Goal: Information Seeking & Learning: Learn about a topic

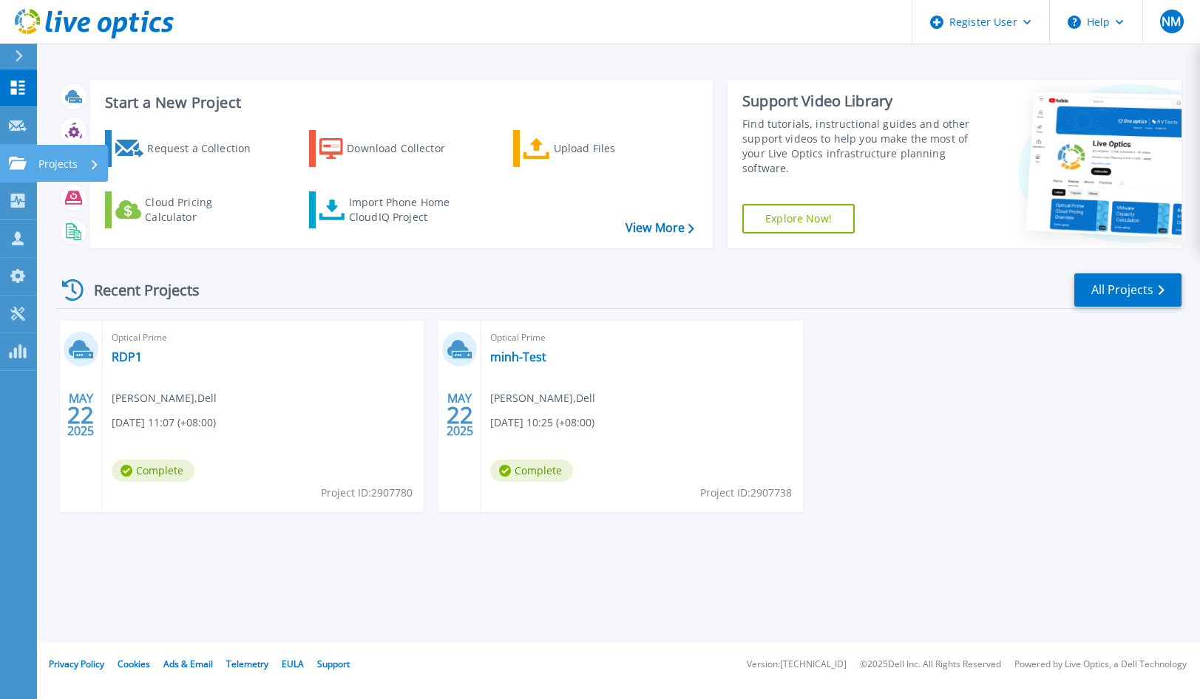
click at [78, 167] on div "Projects" at bounding box center [68, 164] width 61 height 38
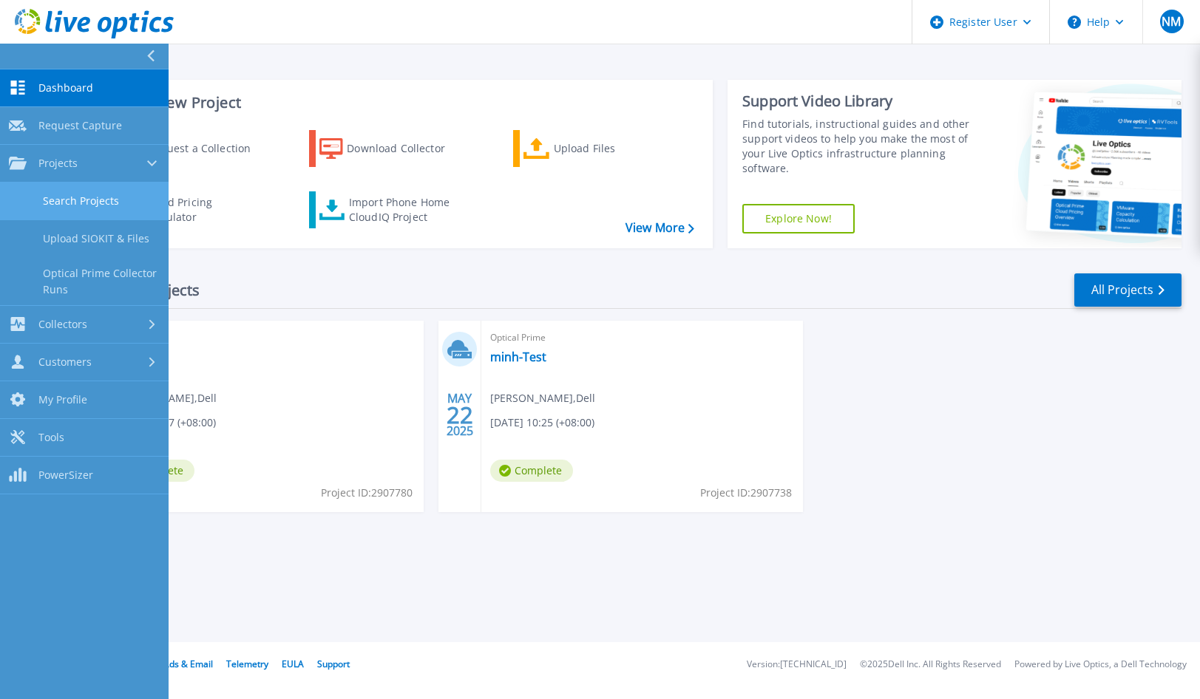
click at [84, 200] on link "Search Projects" at bounding box center [84, 202] width 169 height 38
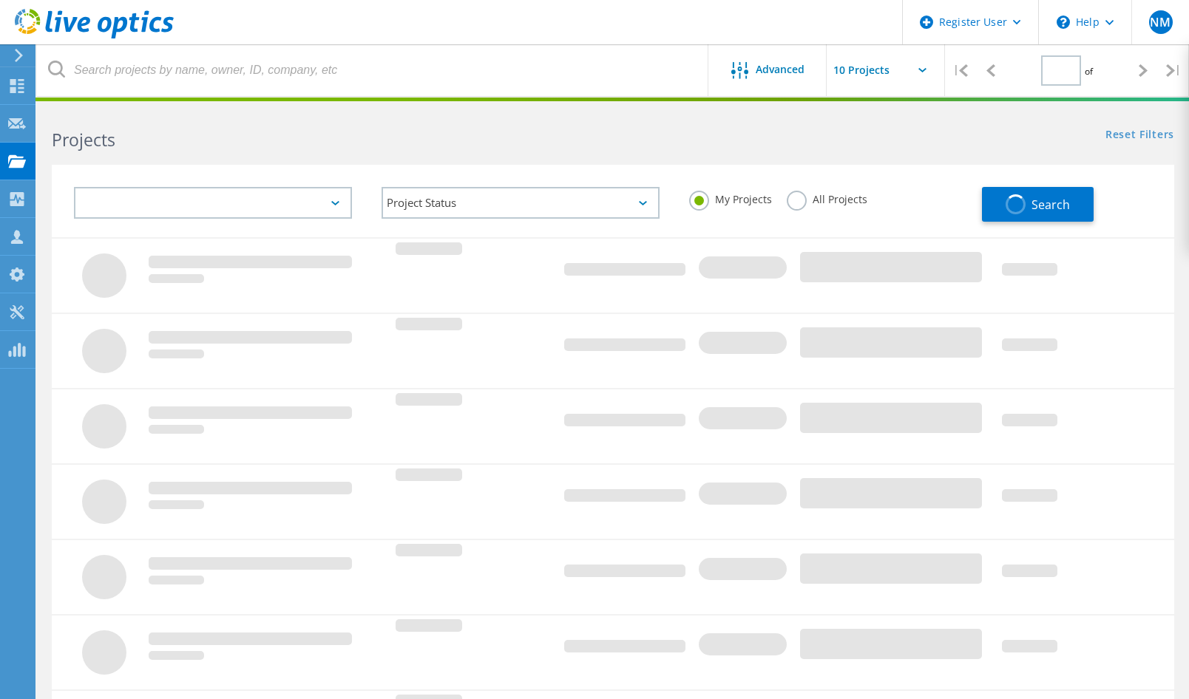
type input "1"
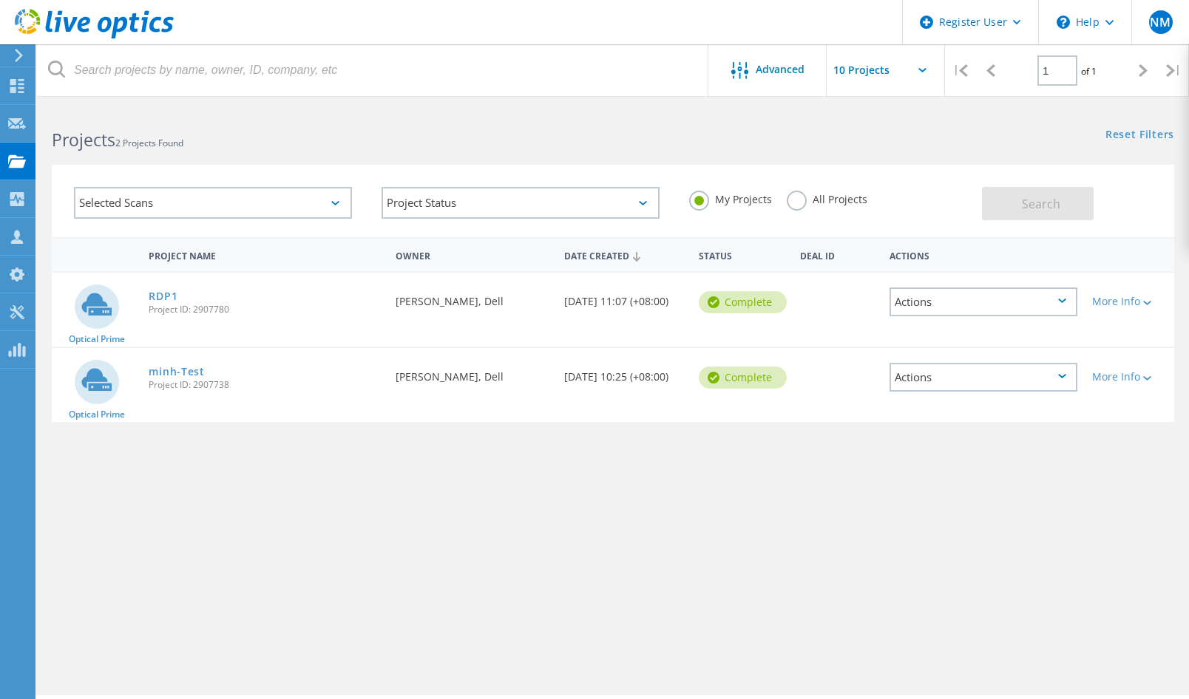
click at [238, 200] on div "Selected Scans" at bounding box center [213, 203] width 278 height 32
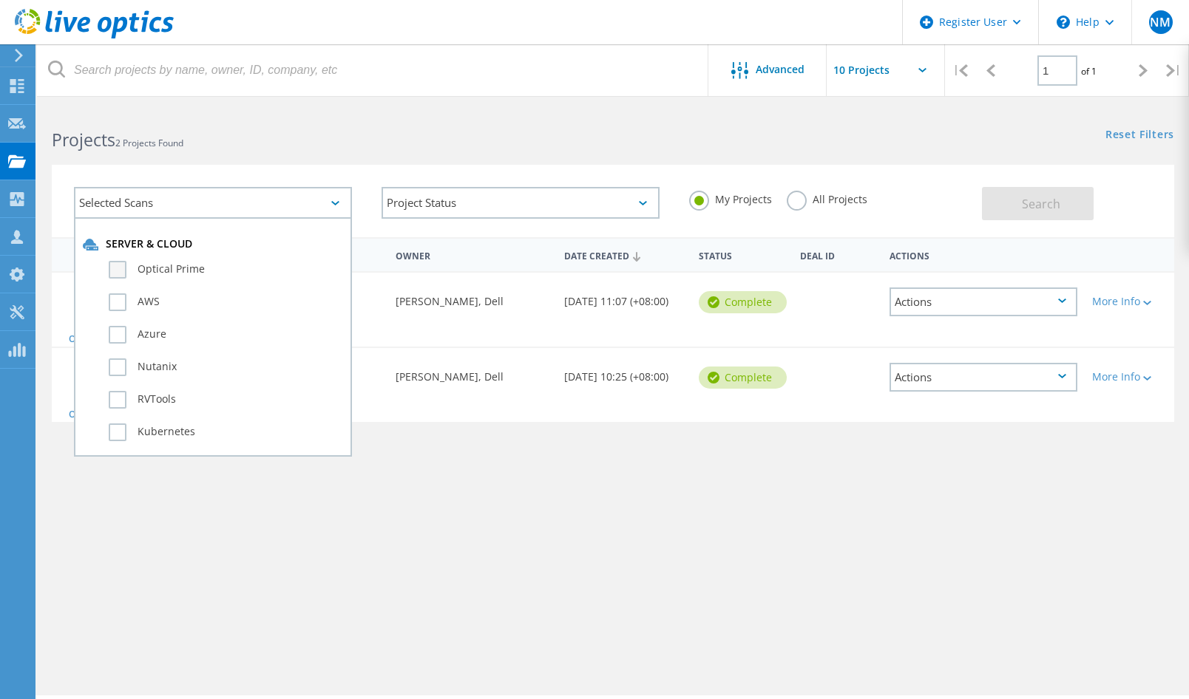
click at [109, 274] on label "Optical Prime" at bounding box center [226, 270] width 234 height 18
click at [0, 0] on input "Optical Prime" at bounding box center [0, 0] width 0 height 0
click at [1005, 197] on button "Search" at bounding box center [1038, 203] width 112 height 33
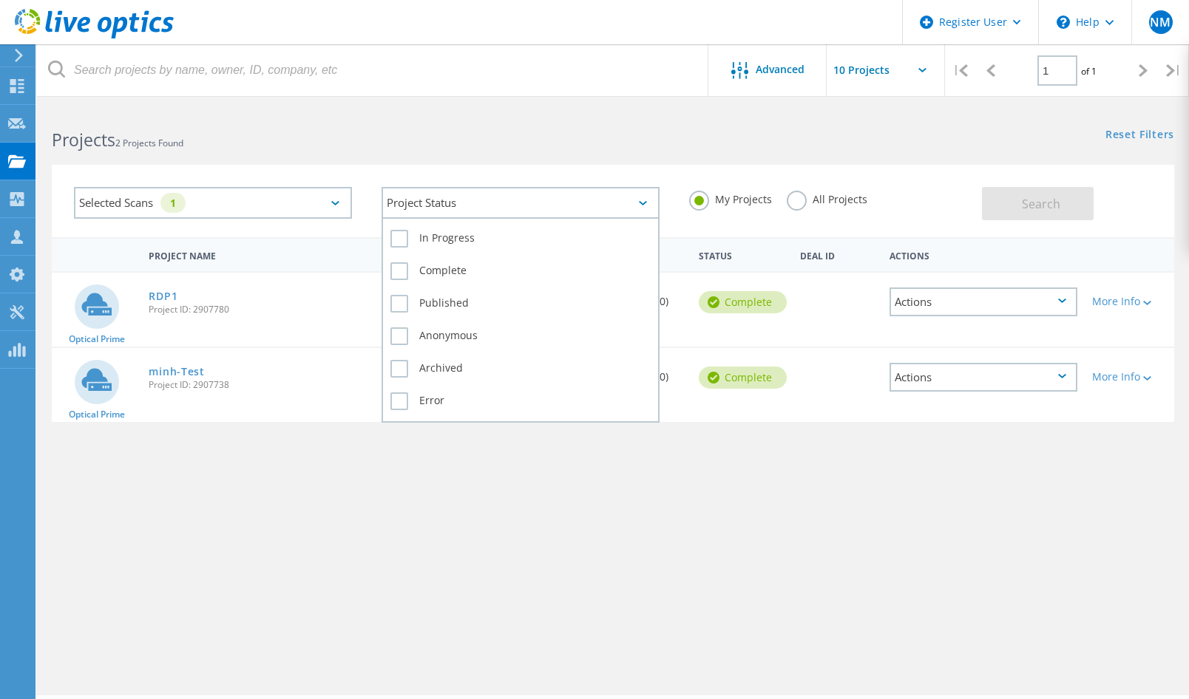
click at [576, 205] on div "Project Status" at bounding box center [520, 203] width 278 height 32
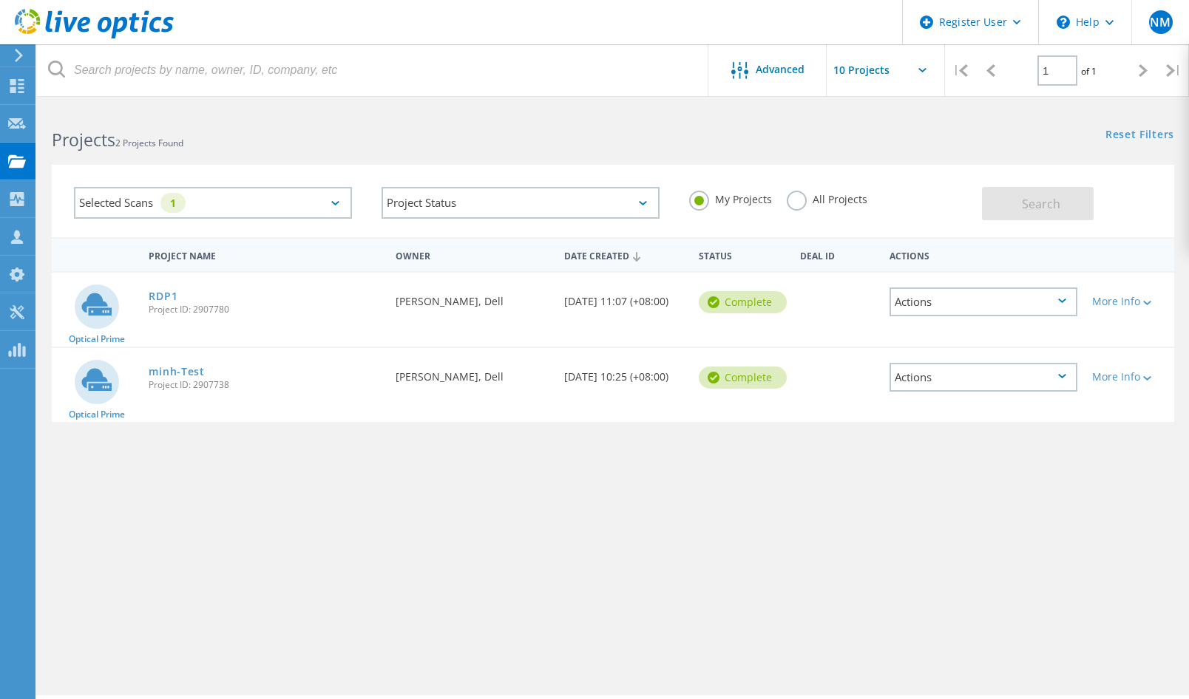
click at [809, 209] on div "All Projects" at bounding box center [827, 201] width 81 height 21
click at [802, 201] on label "All Projects" at bounding box center [827, 198] width 81 height 14
click at [0, 0] on input "All Projects" at bounding box center [0, 0] width 0 height 0
click at [1045, 206] on span "Search" at bounding box center [1041, 204] width 38 height 16
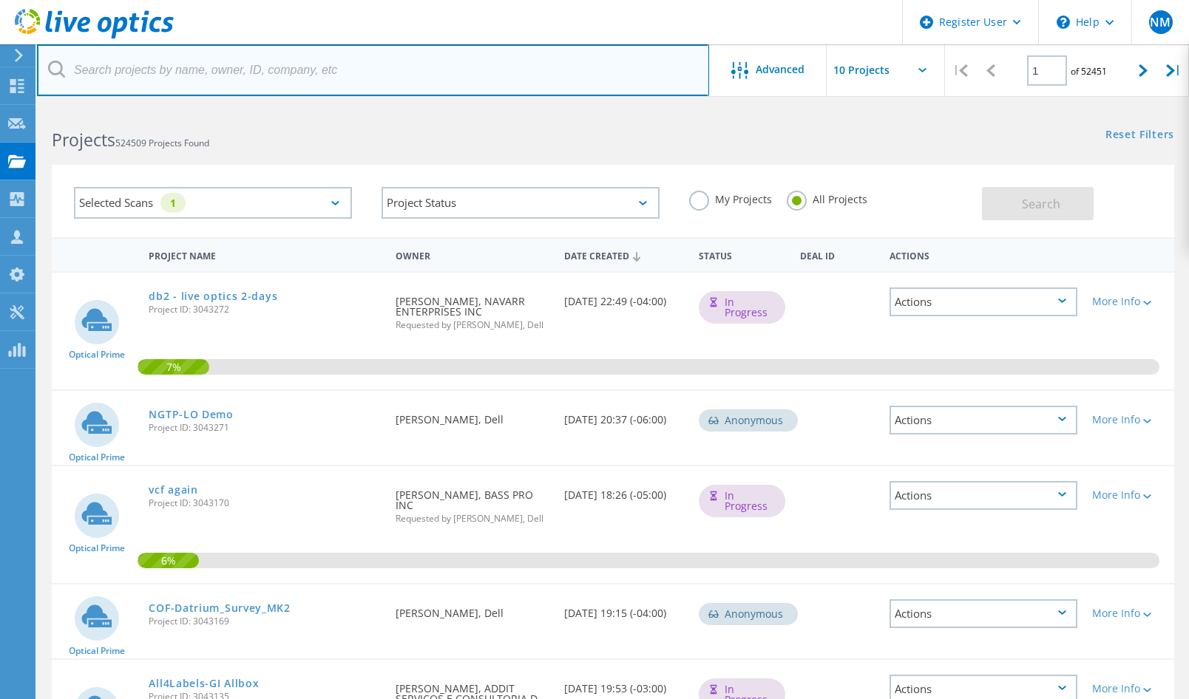
click at [263, 76] on input "text" at bounding box center [373, 70] width 672 height 52
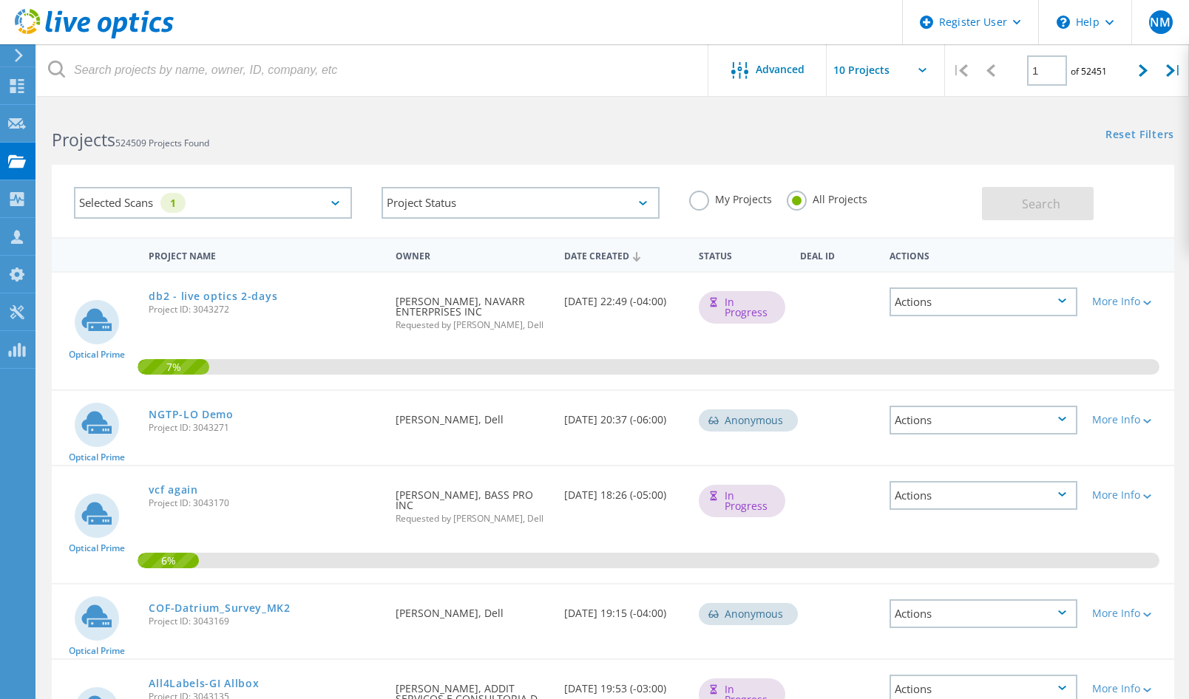
click at [476, 144] on h2 "Projects 524509 Projects Found" at bounding box center [325, 140] width 546 height 24
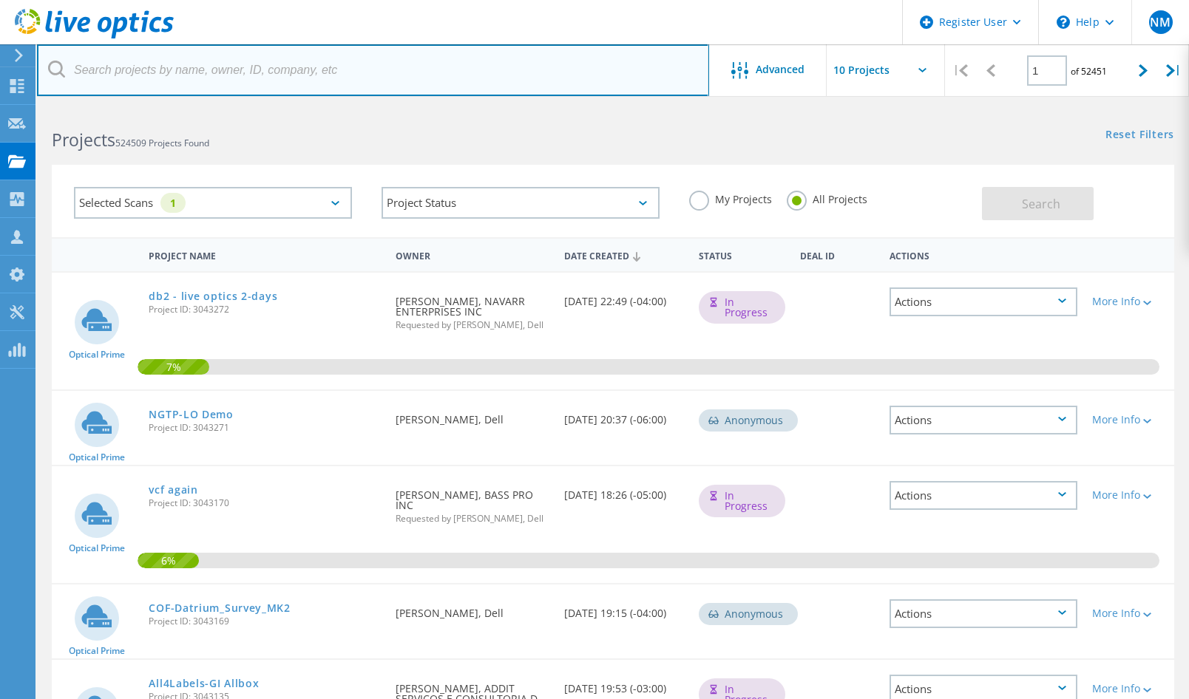
click at [216, 81] on input "text" at bounding box center [373, 70] width 672 height 52
type input "powerstore"
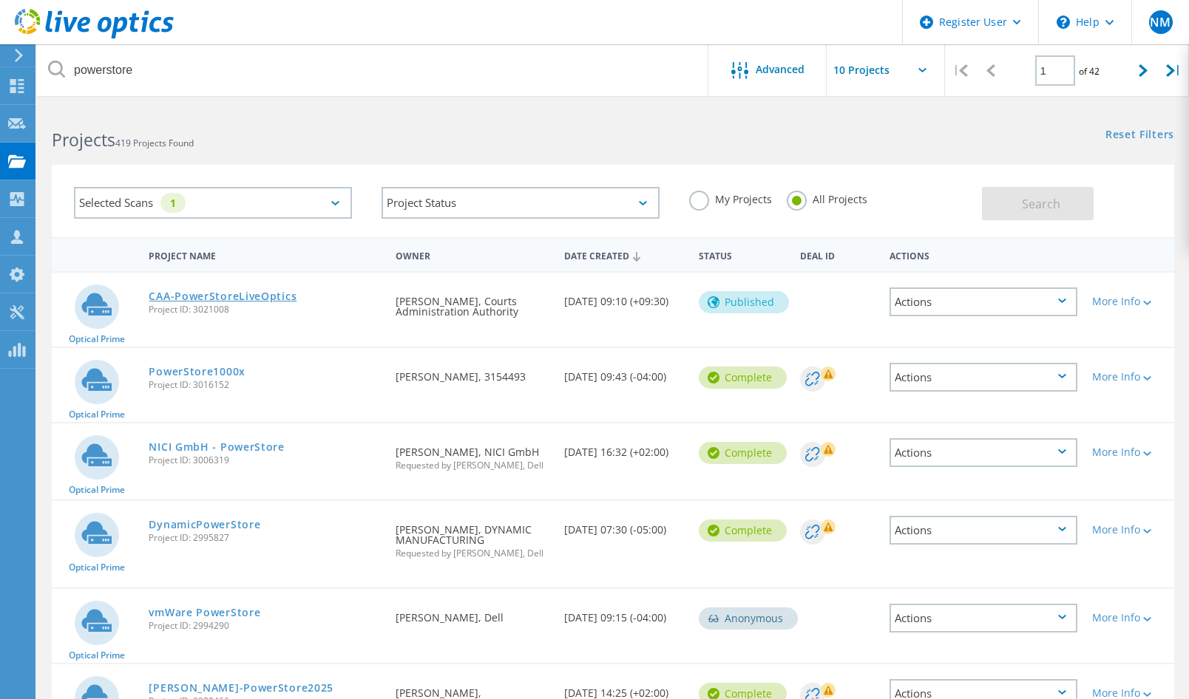
click at [254, 297] on link "CAA-PowerStoreLiveOptics" at bounding box center [223, 296] width 148 height 10
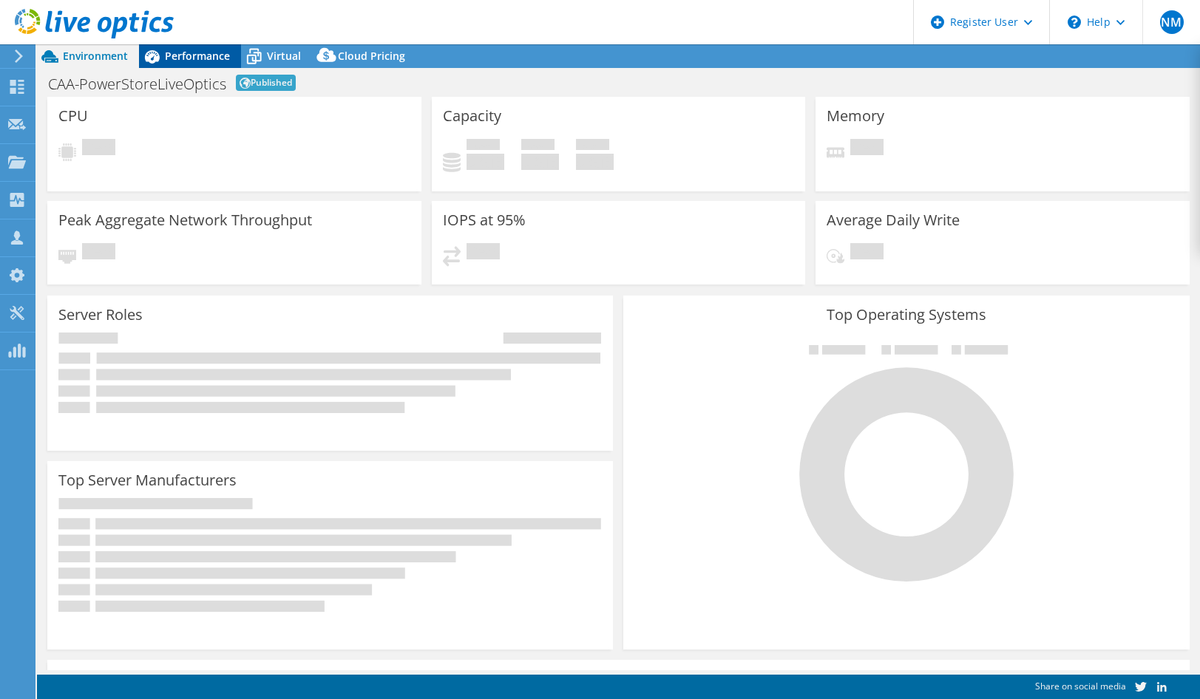
select select "USD"
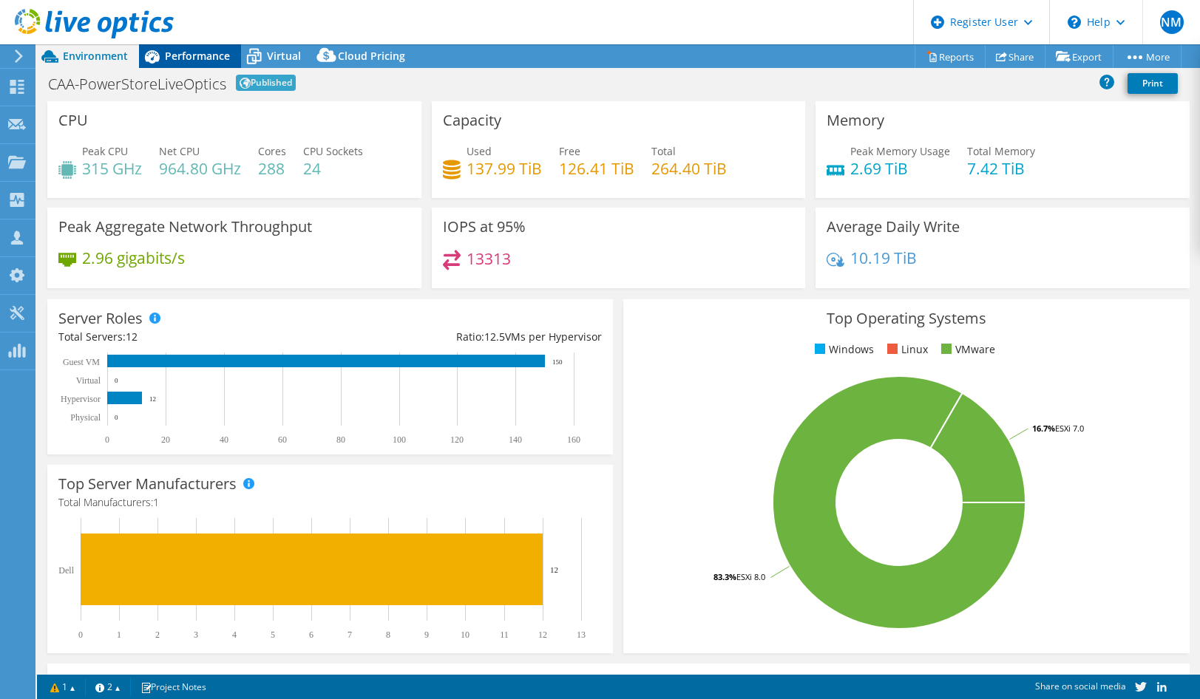
click at [185, 65] on div "Performance" at bounding box center [190, 56] width 102 height 24
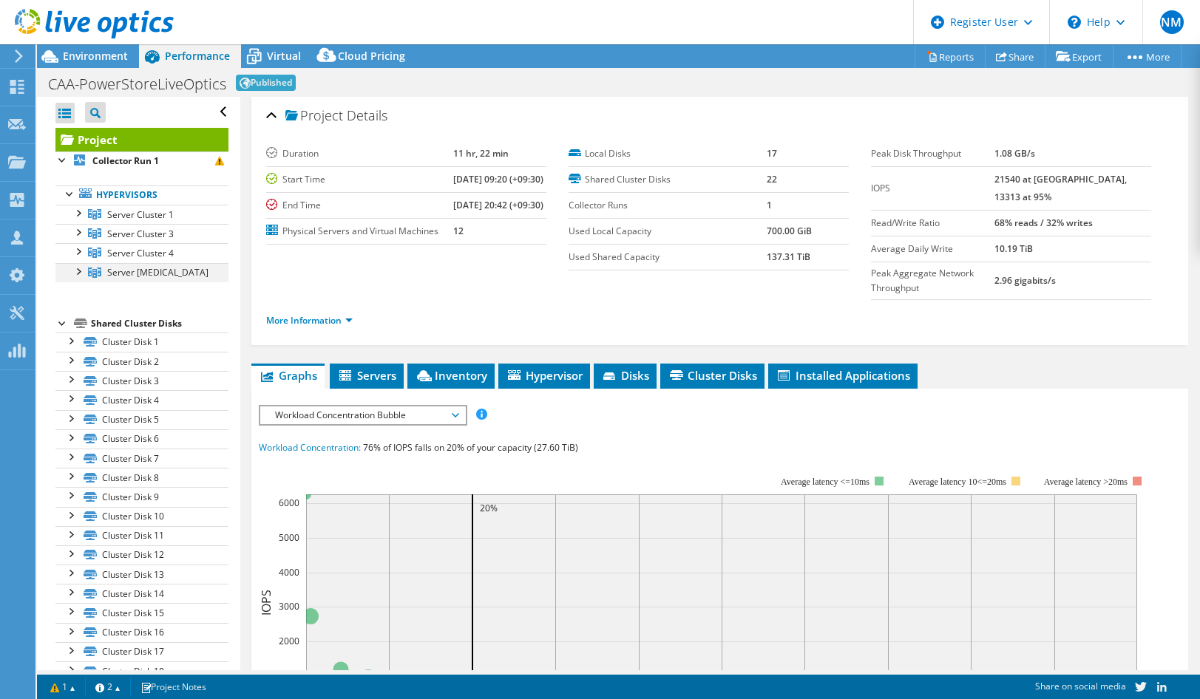
click at [75, 274] on div at bounding box center [77, 270] width 15 height 15
click at [81, 294] on div at bounding box center [85, 289] width 15 height 15
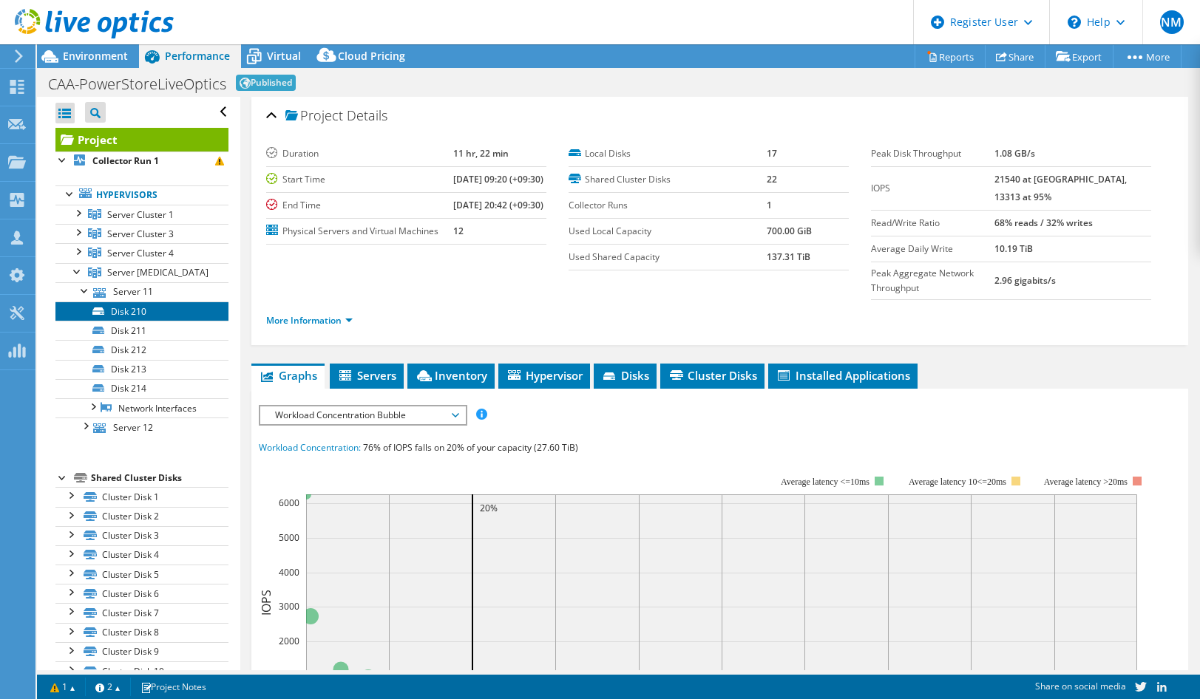
click at [109, 313] on link "Disk 210" at bounding box center [141, 311] width 173 height 19
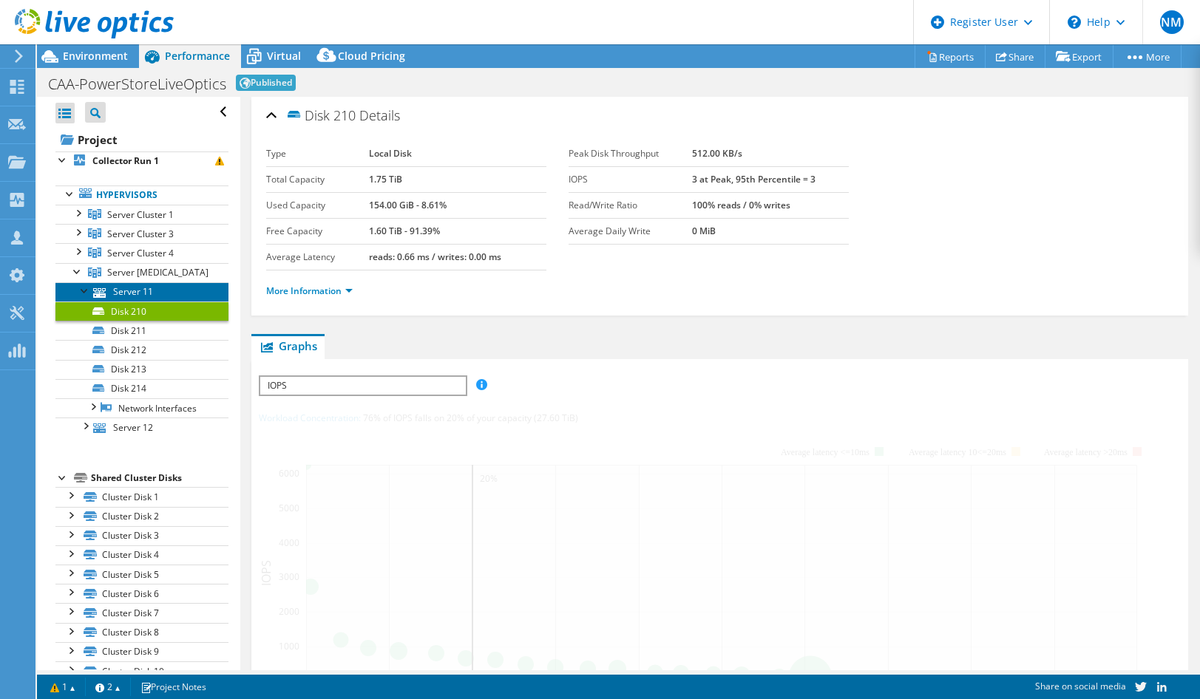
click at [135, 294] on link "Server 11" at bounding box center [141, 291] width 173 height 19
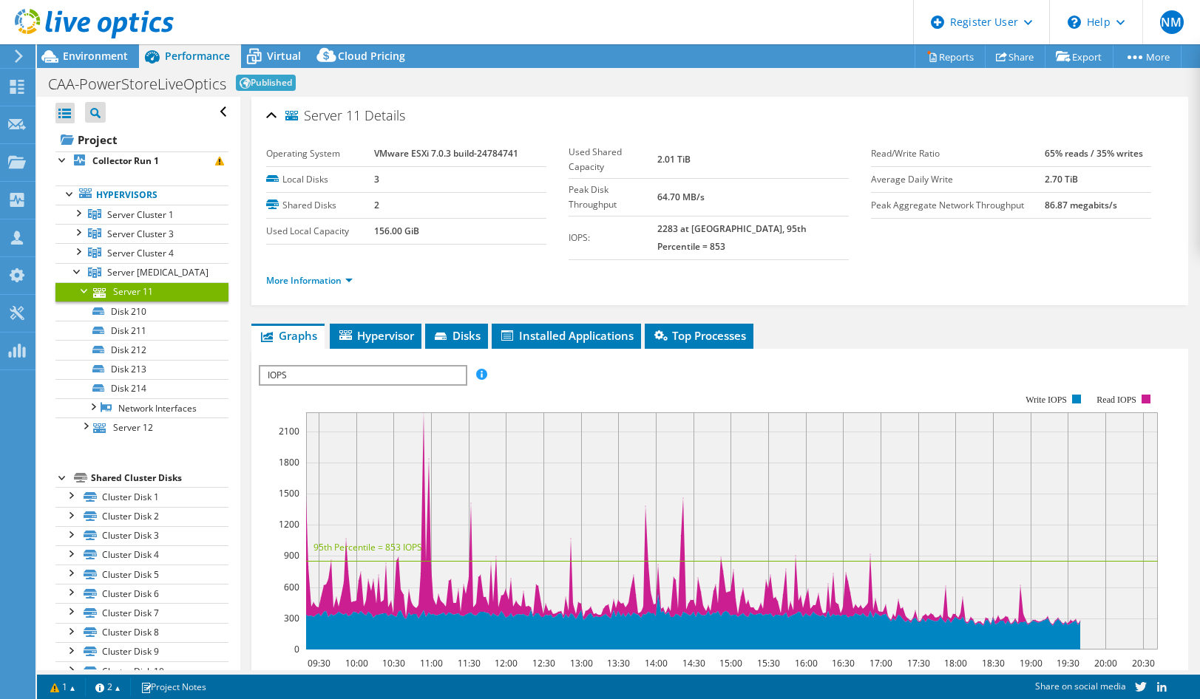
drag, startPoint x: 382, startPoint y: 181, endPoint x: 366, endPoint y: 180, distance: 16.3
click at [366, 180] on tr "Local Disks 3" at bounding box center [406, 179] width 280 height 26
drag, startPoint x: 381, startPoint y: 205, endPoint x: 364, endPoint y: 205, distance: 17.0
click at [364, 205] on tr "Shared Disks 2" at bounding box center [406, 205] width 280 height 26
click at [320, 274] on link "More Information" at bounding box center [309, 280] width 86 height 13
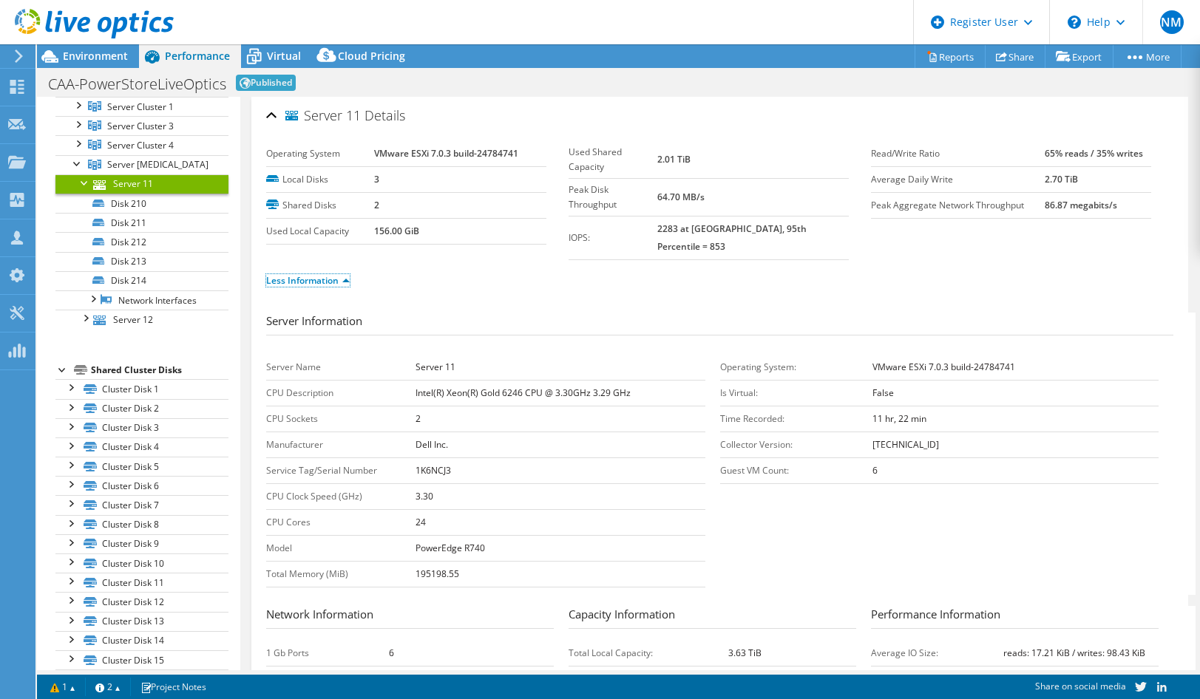
scroll to position [38, 0]
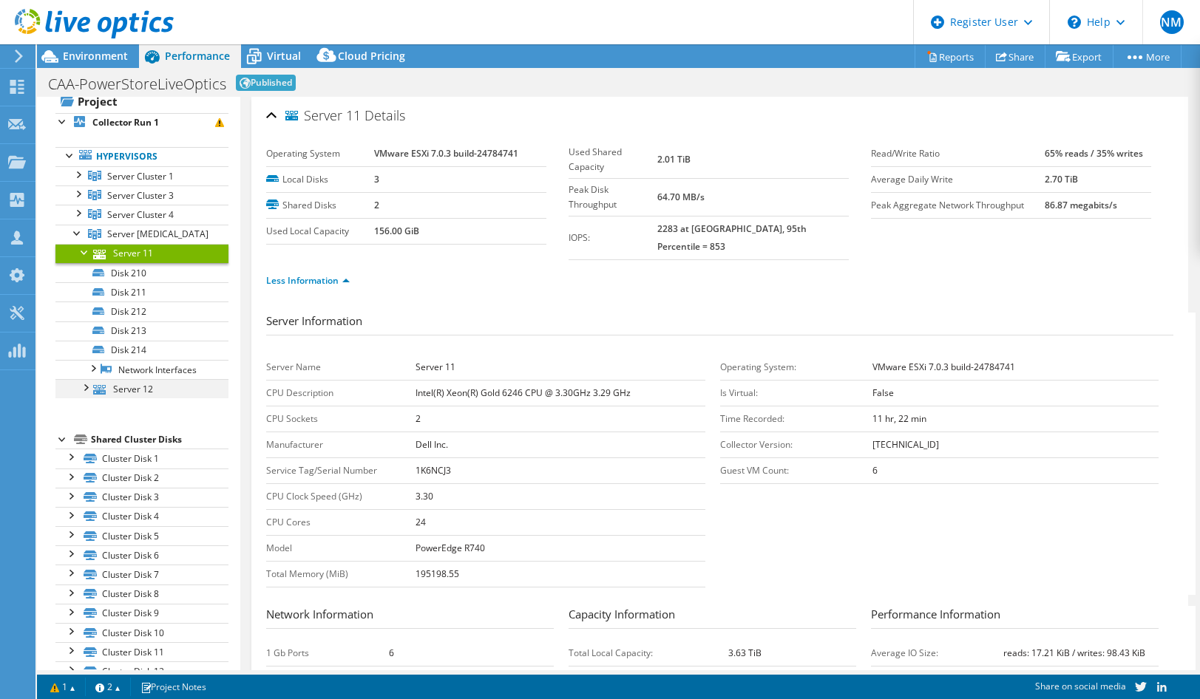
click at [78, 388] on div at bounding box center [85, 386] width 15 height 15
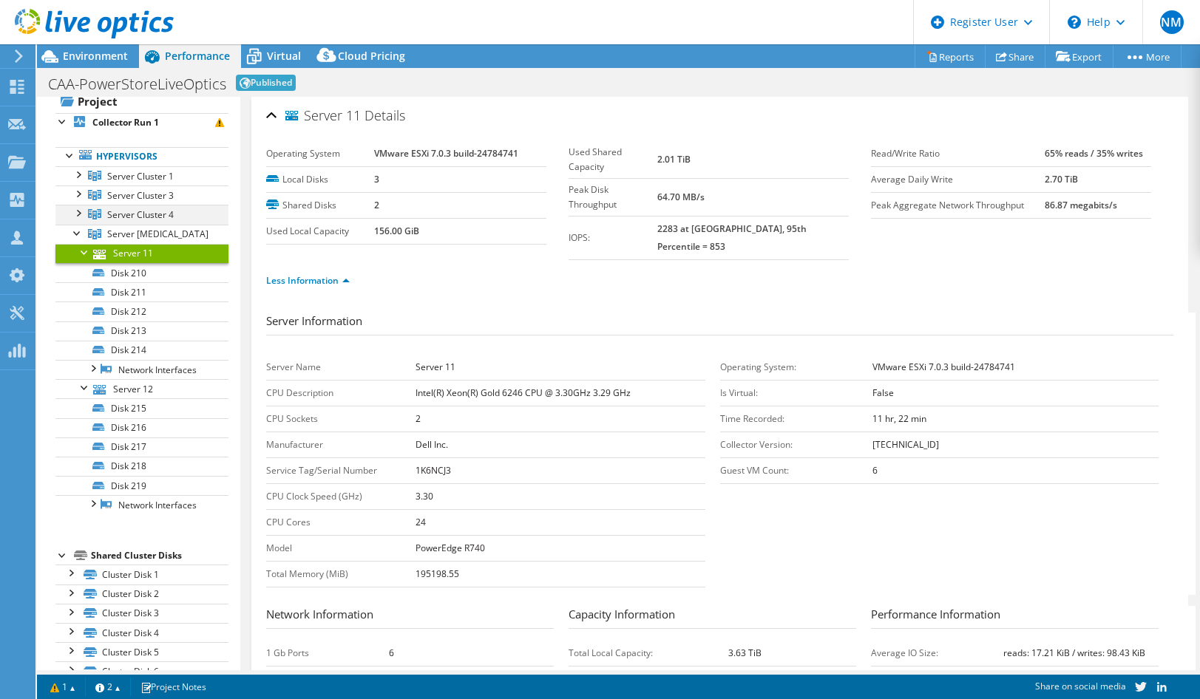
click at [77, 216] on div at bounding box center [77, 212] width 15 height 15
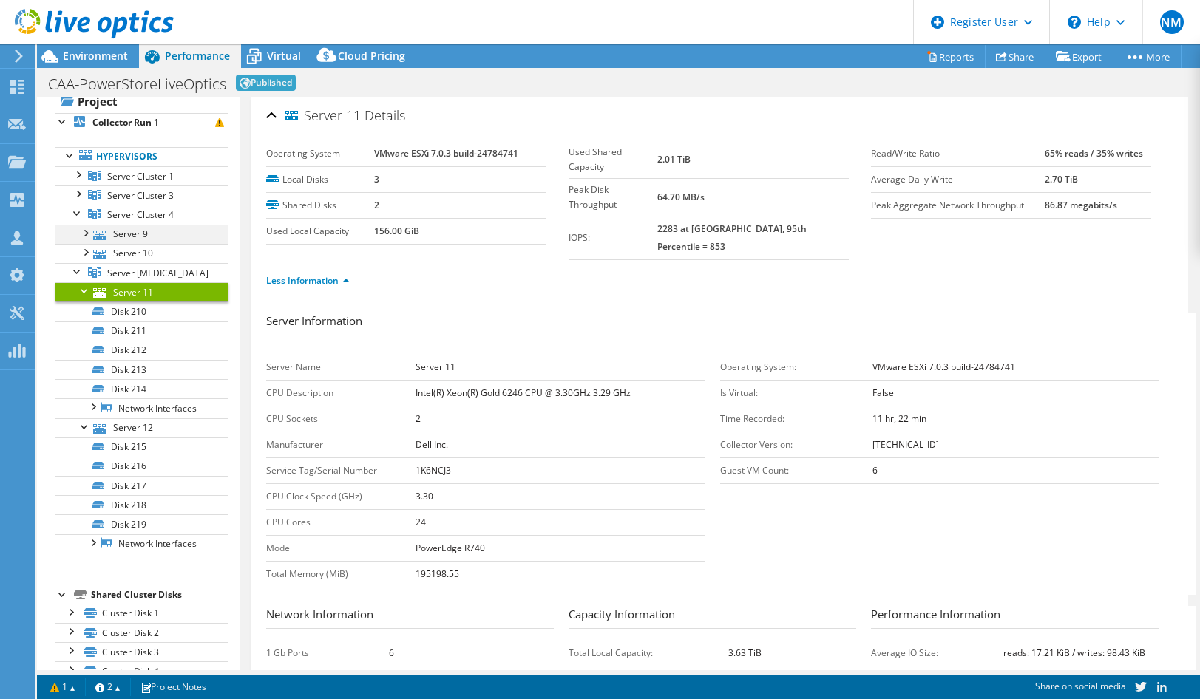
click at [87, 230] on div at bounding box center [85, 232] width 15 height 15
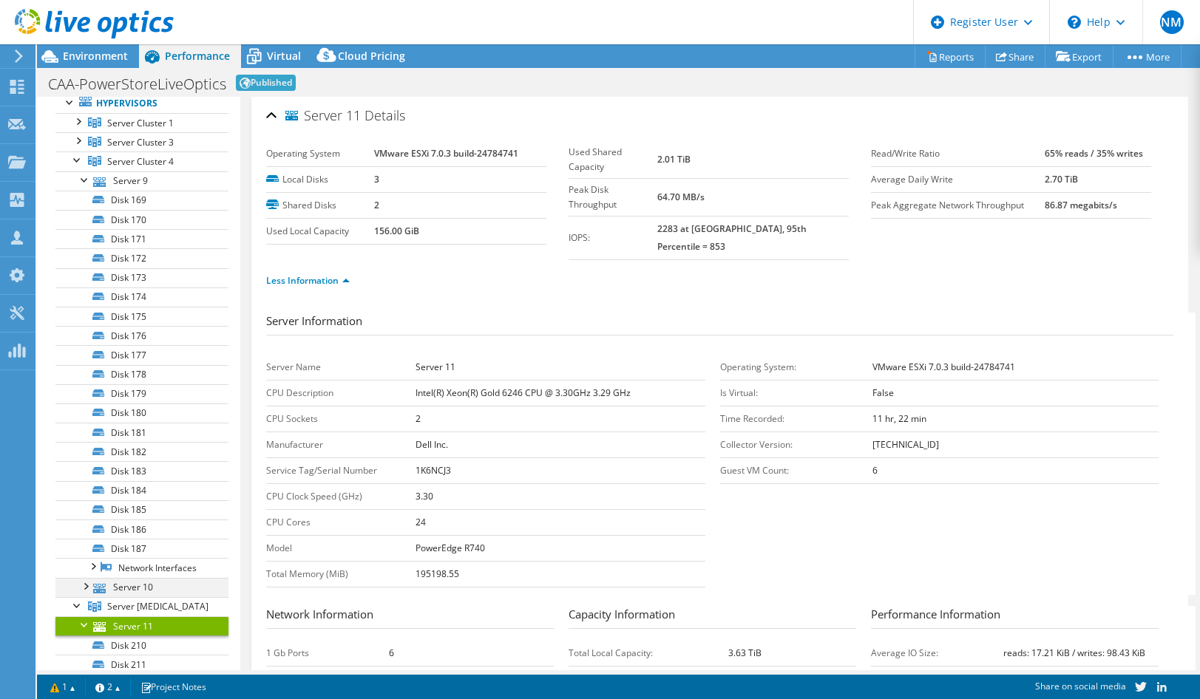
scroll to position [112, 0]
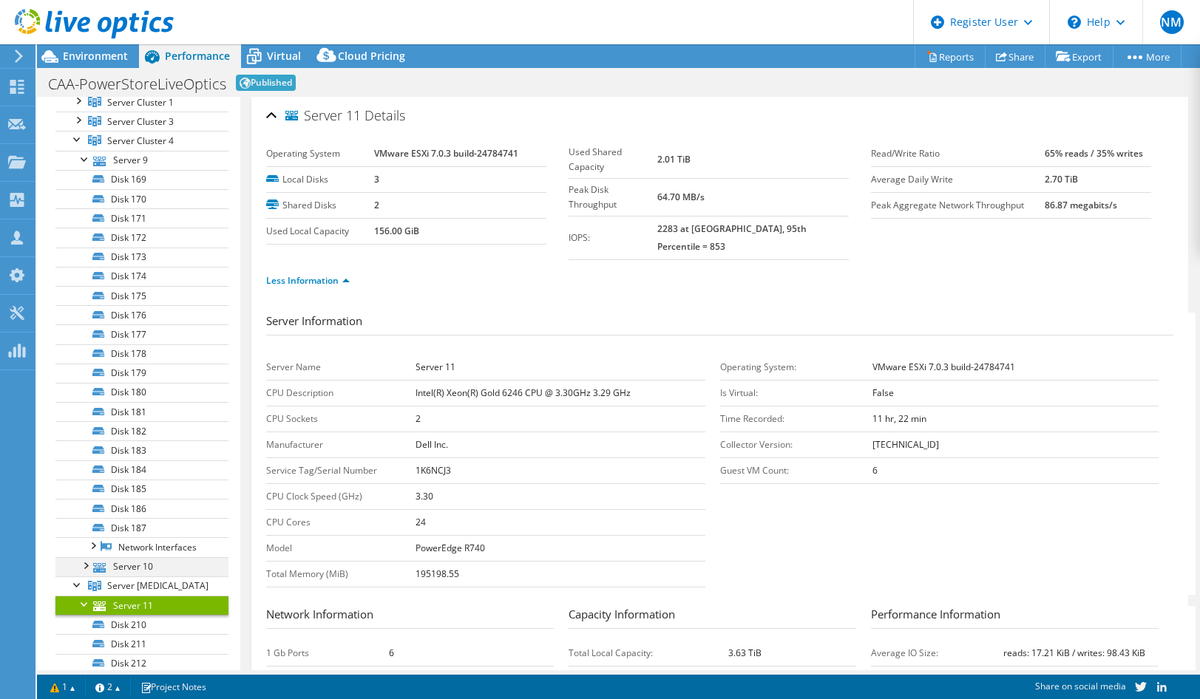
click at [85, 567] on div at bounding box center [85, 564] width 15 height 15
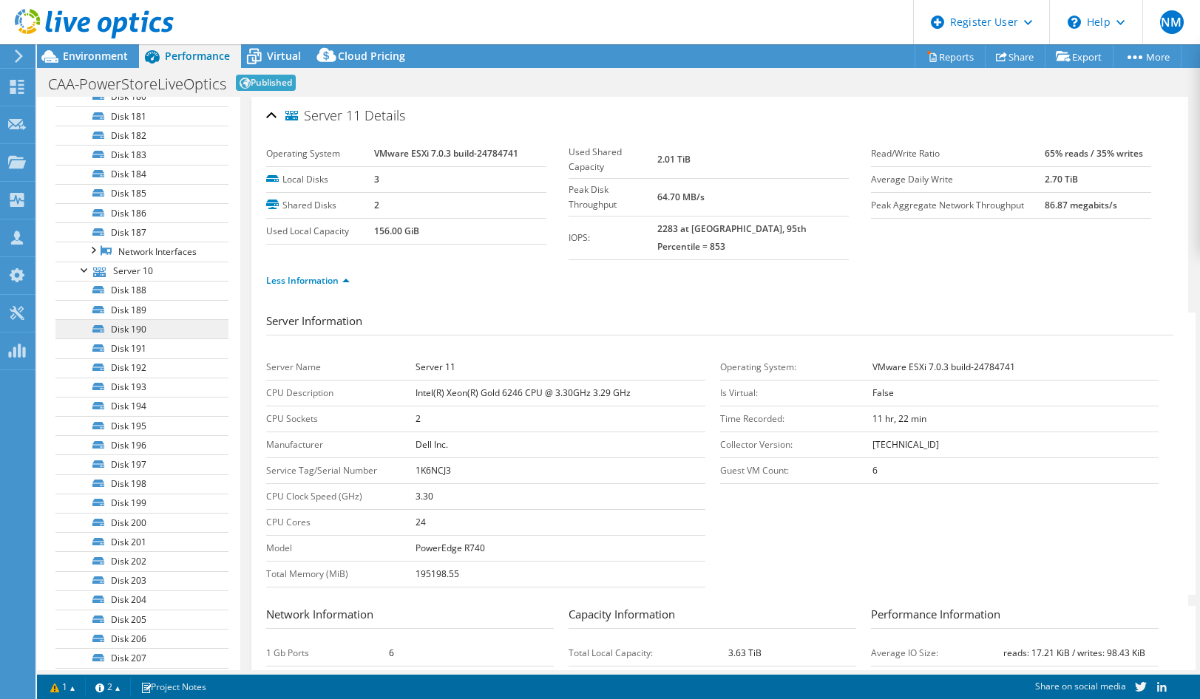
scroll to position [778, 0]
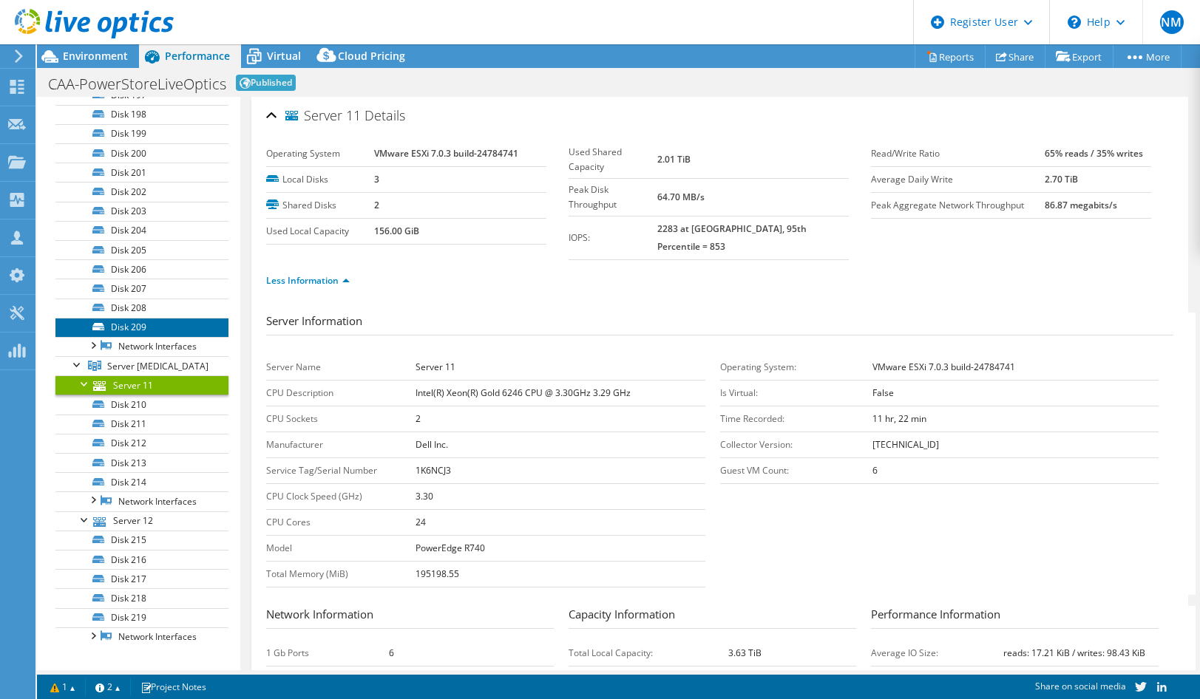
click at [115, 324] on link "Disk 209" at bounding box center [141, 327] width 173 height 19
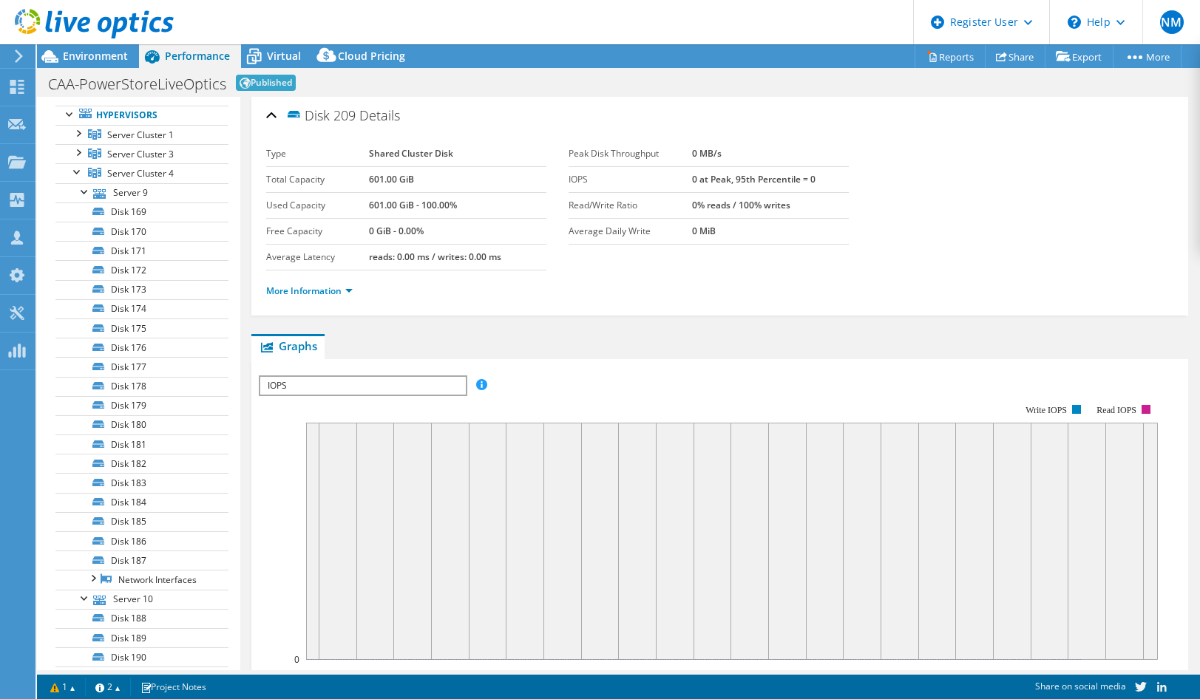
scroll to position [0, 0]
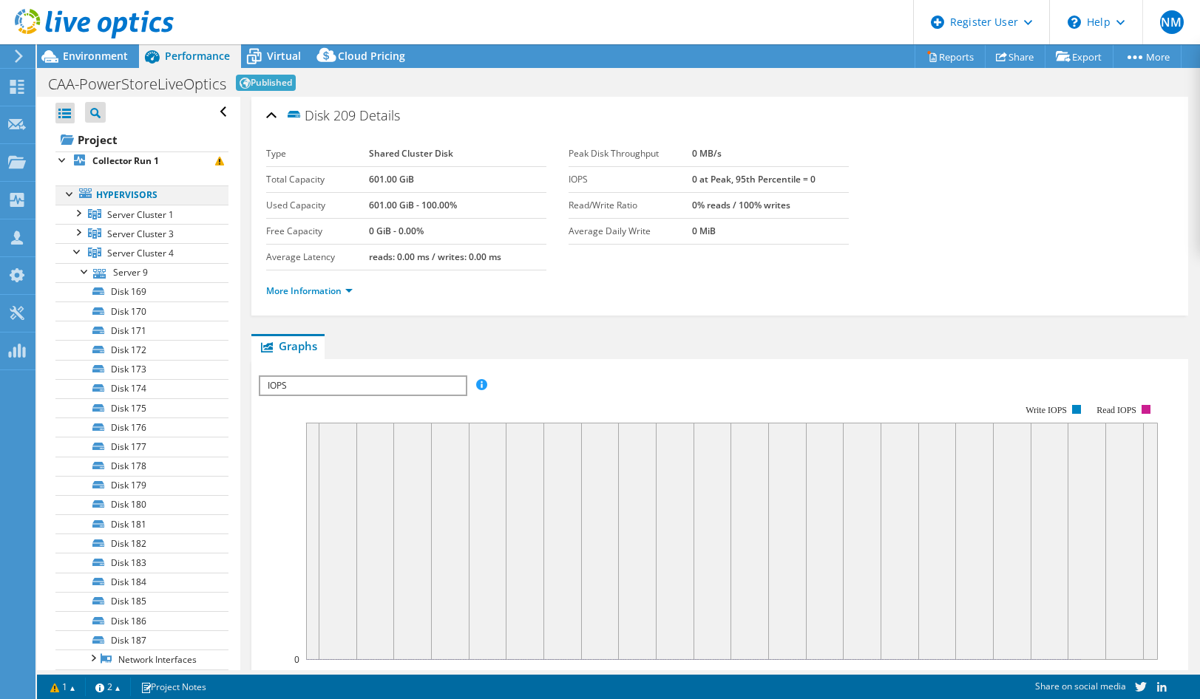
click at [65, 195] on div at bounding box center [70, 193] width 15 height 15
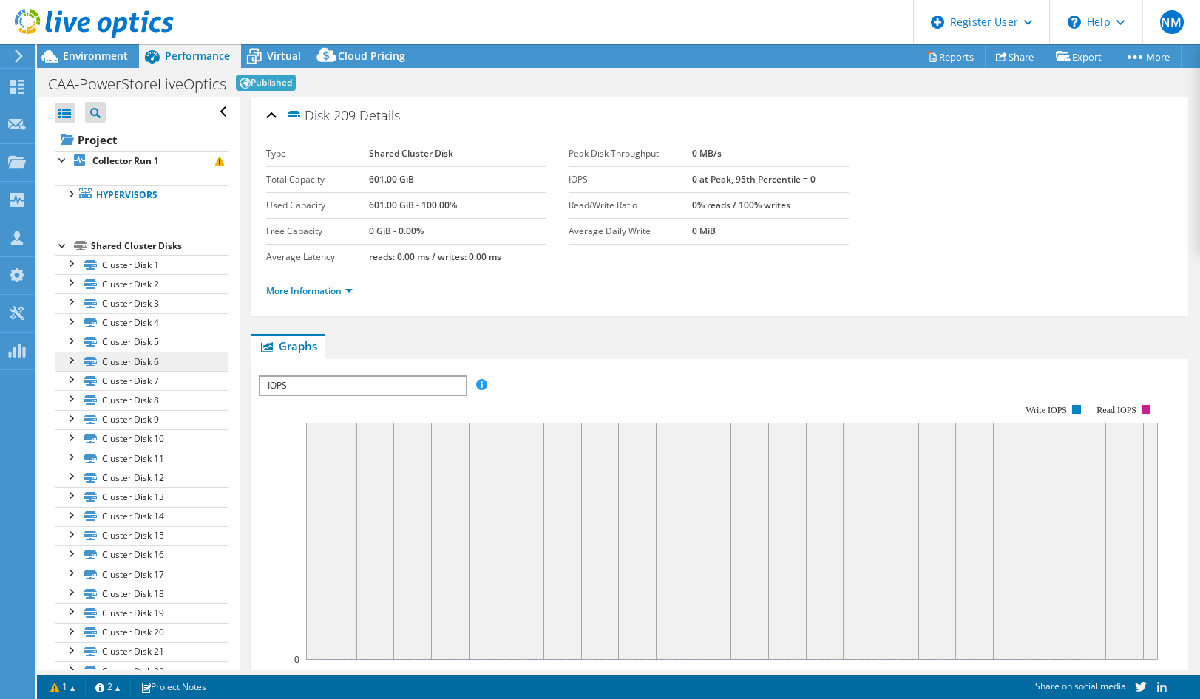
scroll to position [28, 0]
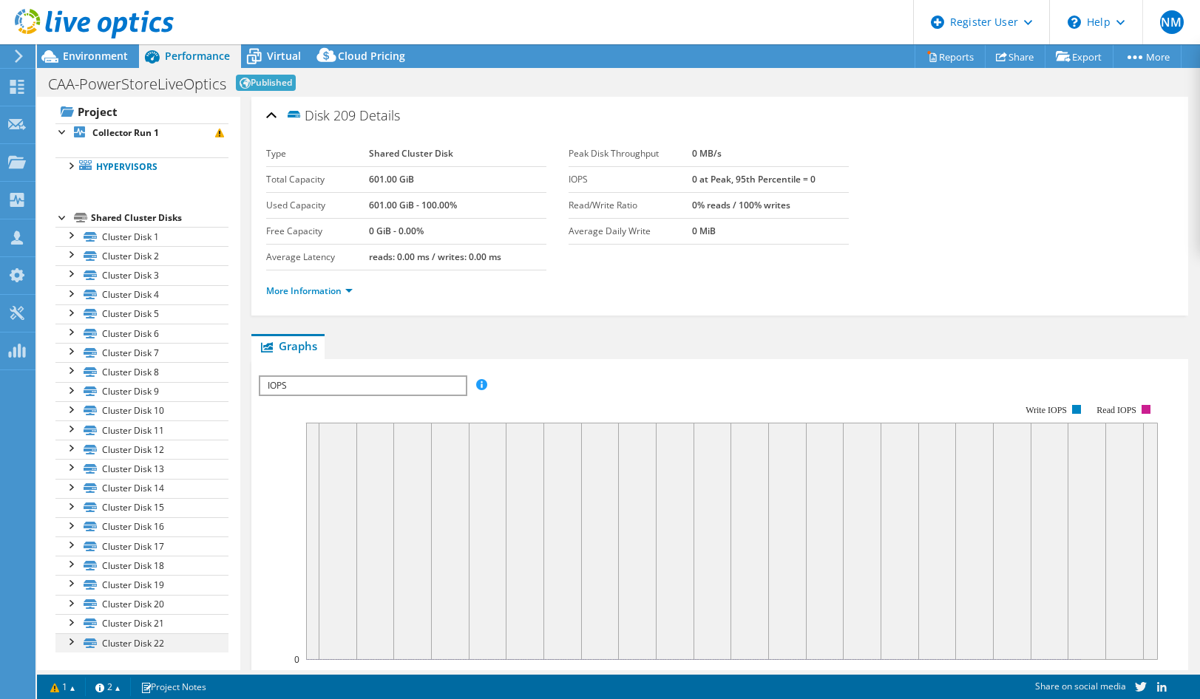
click at [71, 642] on div at bounding box center [70, 641] width 15 height 15
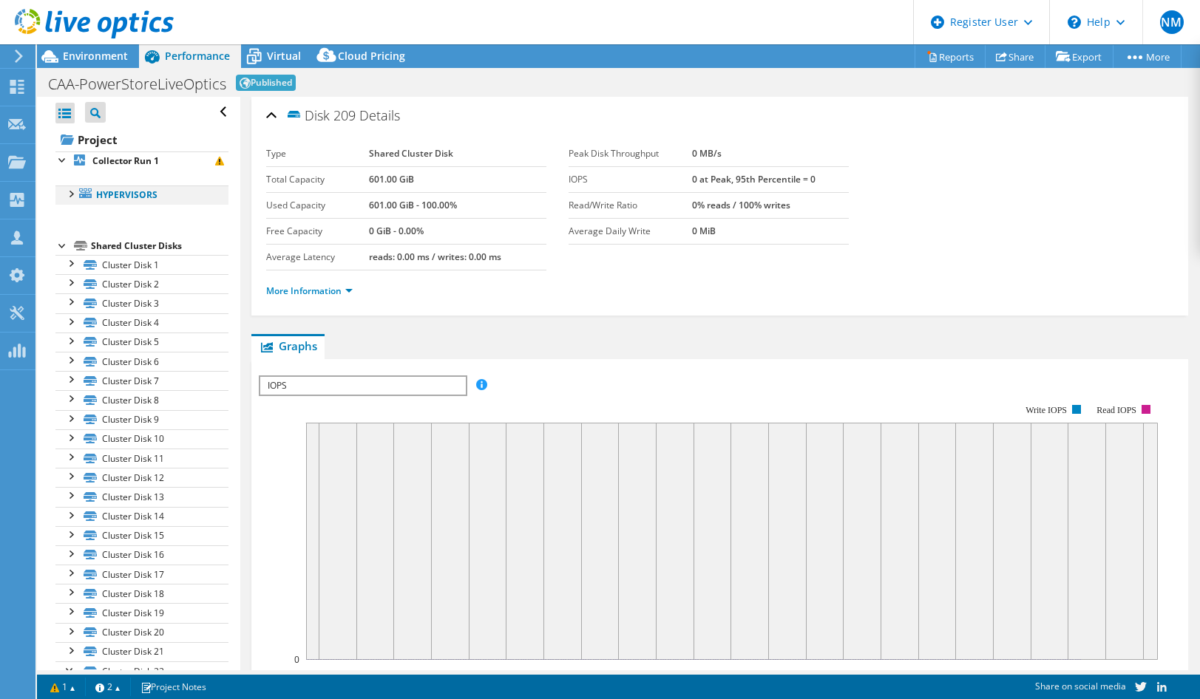
click at [68, 194] on div at bounding box center [70, 193] width 15 height 15
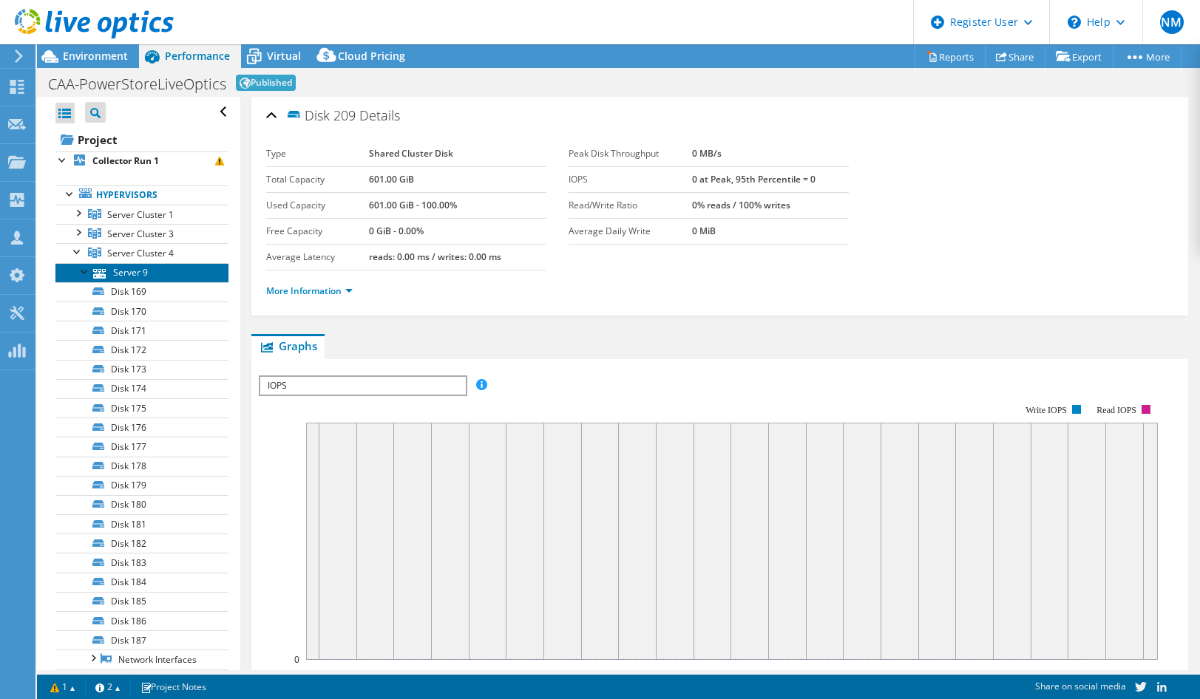
click at [108, 272] on link "Server 9" at bounding box center [141, 272] width 173 height 19
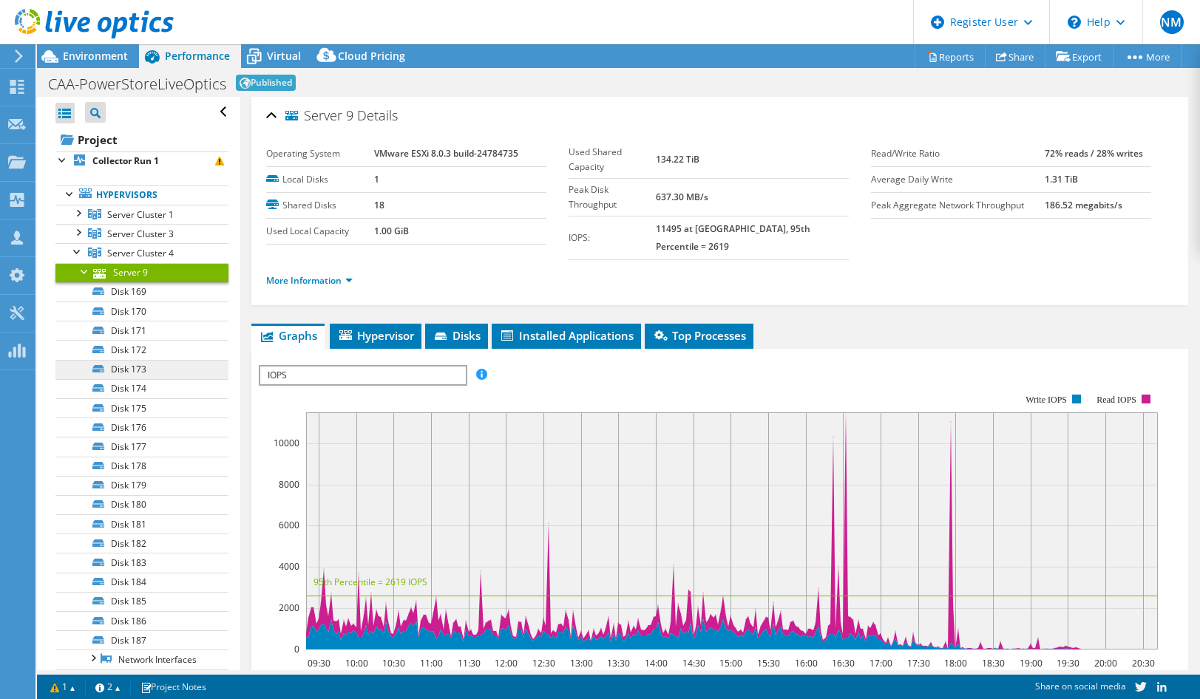
scroll to position [370, 0]
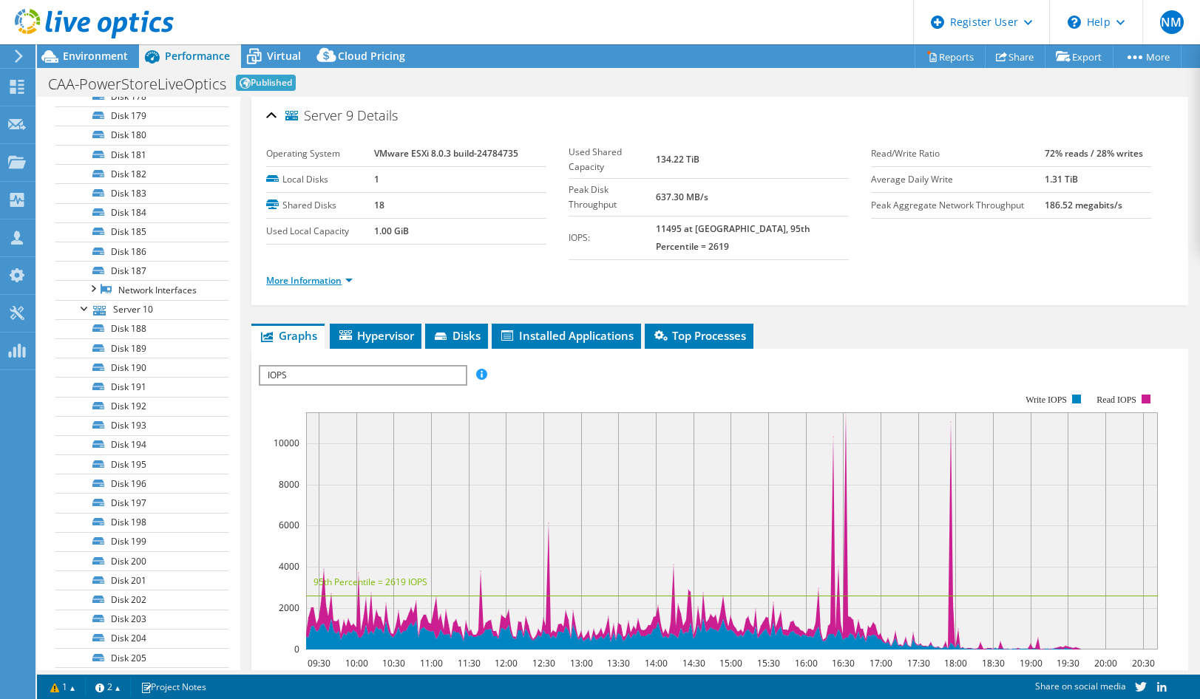
click at [303, 274] on link "More Information" at bounding box center [309, 280] width 86 height 13
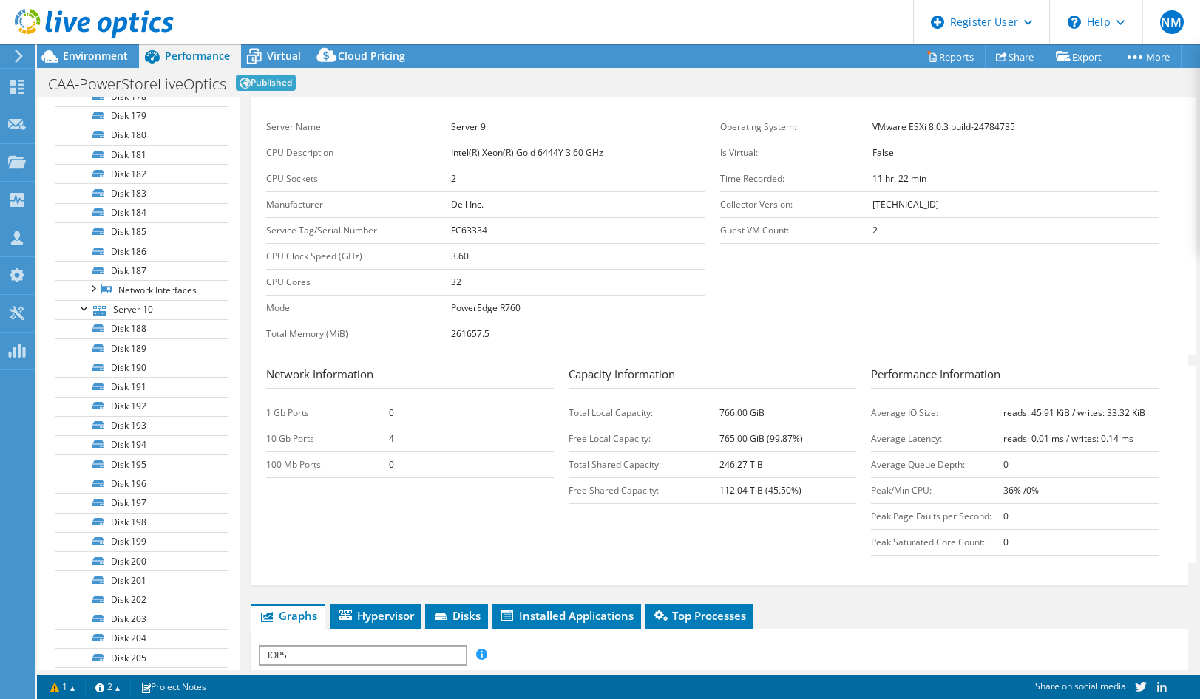
scroll to position [222, 0]
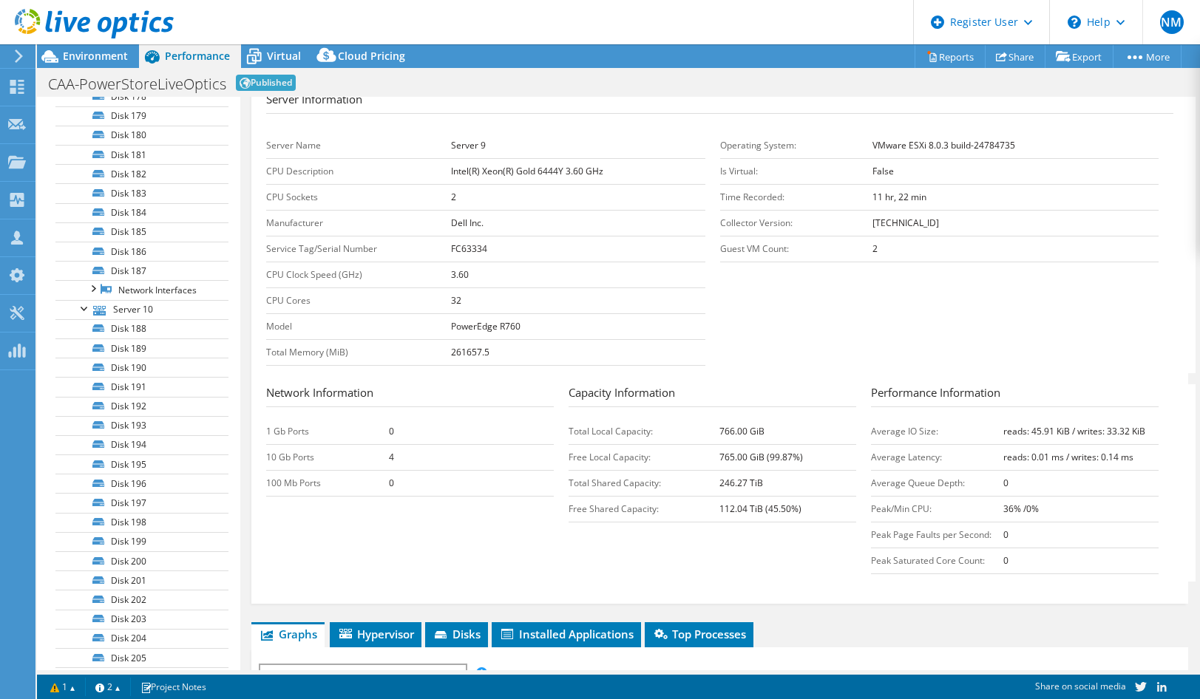
click at [822, 287] on section "Server Information Server Name Server 9 CPU Description Intel(R) Xeon(R) Gold 6…" at bounding box center [723, 232] width 915 height 282
click at [818, 285] on section "Server Information Server Name Server 9 CPU Description Intel(R) Xeon(R) Gold 6…" at bounding box center [723, 232] width 915 height 282
click at [812, 283] on section "Server Information Server Name Server 9 CPU Description Intel(R) Xeon(R) Gold 6…" at bounding box center [723, 232] width 915 height 282
drag, startPoint x: 812, startPoint y: 283, endPoint x: 804, endPoint y: 283, distance: 8.1
click at [804, 283] on section "Server Information Server Name Server 9 CPU Description Intel(R) Xeon(R) Gold 6…" at bounding box center [723, 232] width 915 height 282
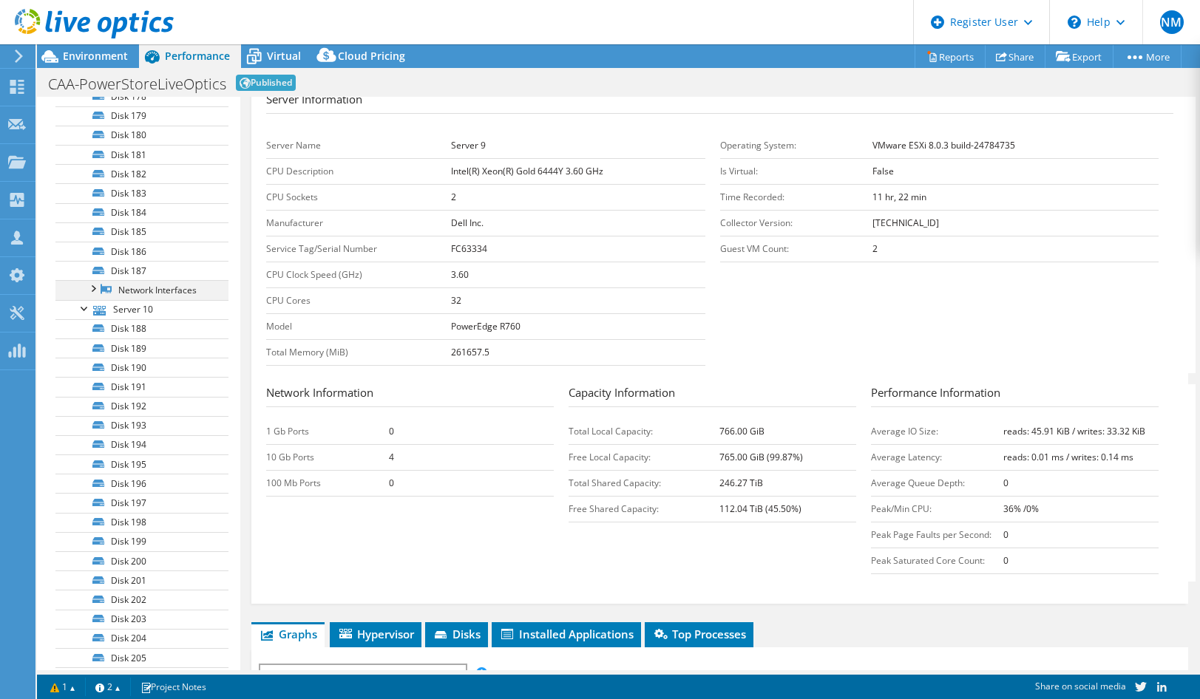
click at [92, 290] on div at bounding box center [92, 287] width 15 height 15
click at [119, 362] on link "NIC 44" at bounding box center [141, 367] width 173 height 19
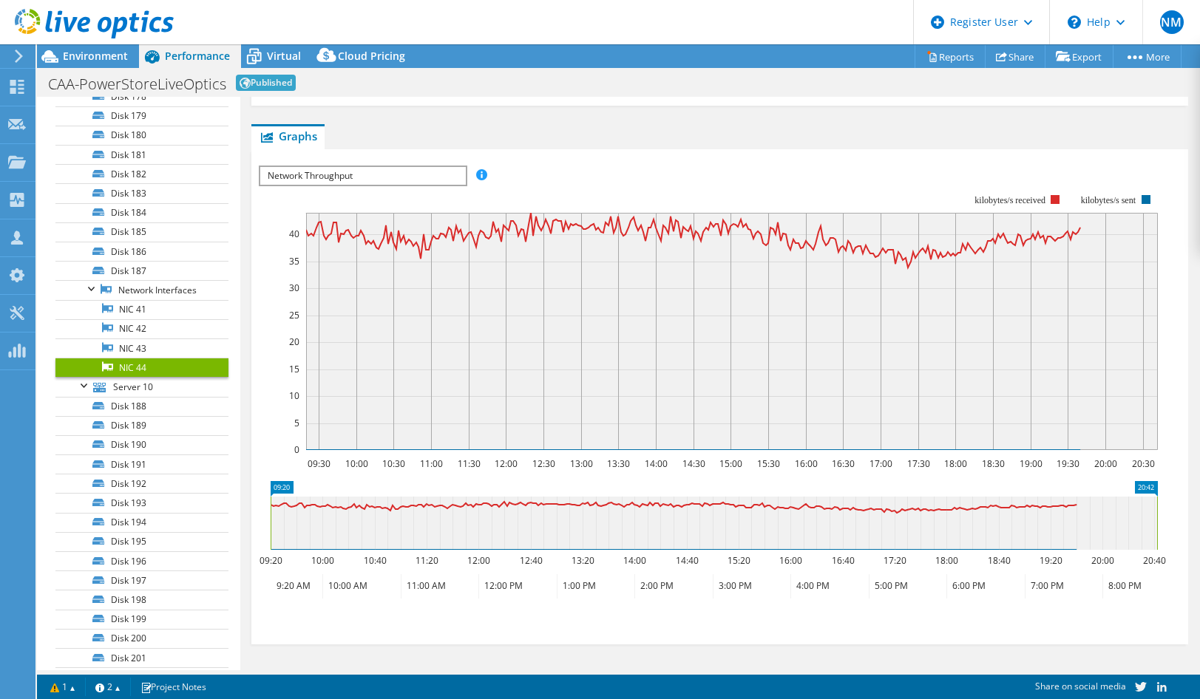
scroll to position [0, 0]
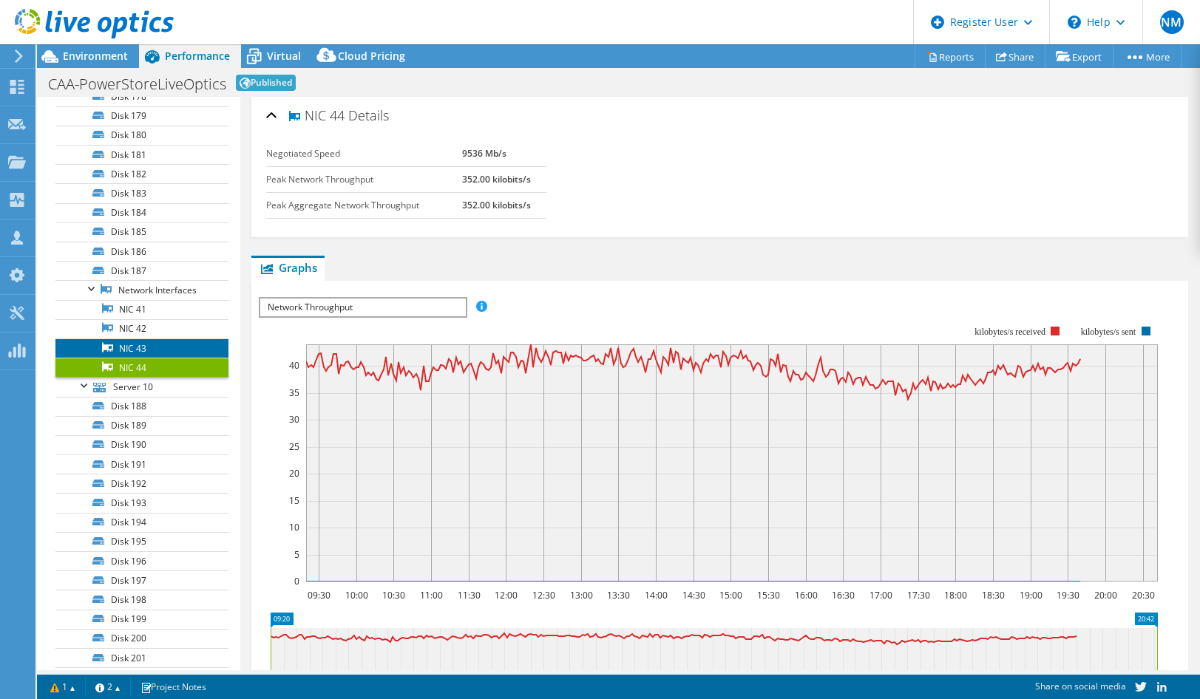
click at [138, 345] on link "NIC 43" at bounding box center [141, 348] width 173 height 19
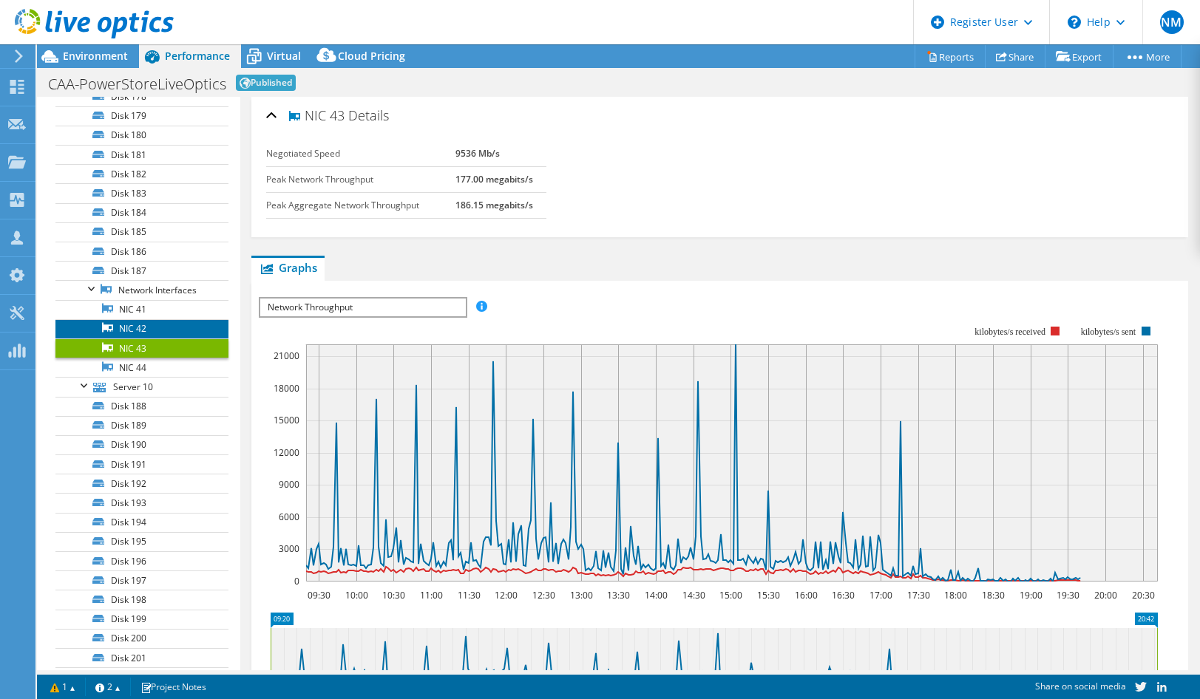
click at [136, 328] on link "NIC 42" at bounding box center [141, 328] width 173 height 19
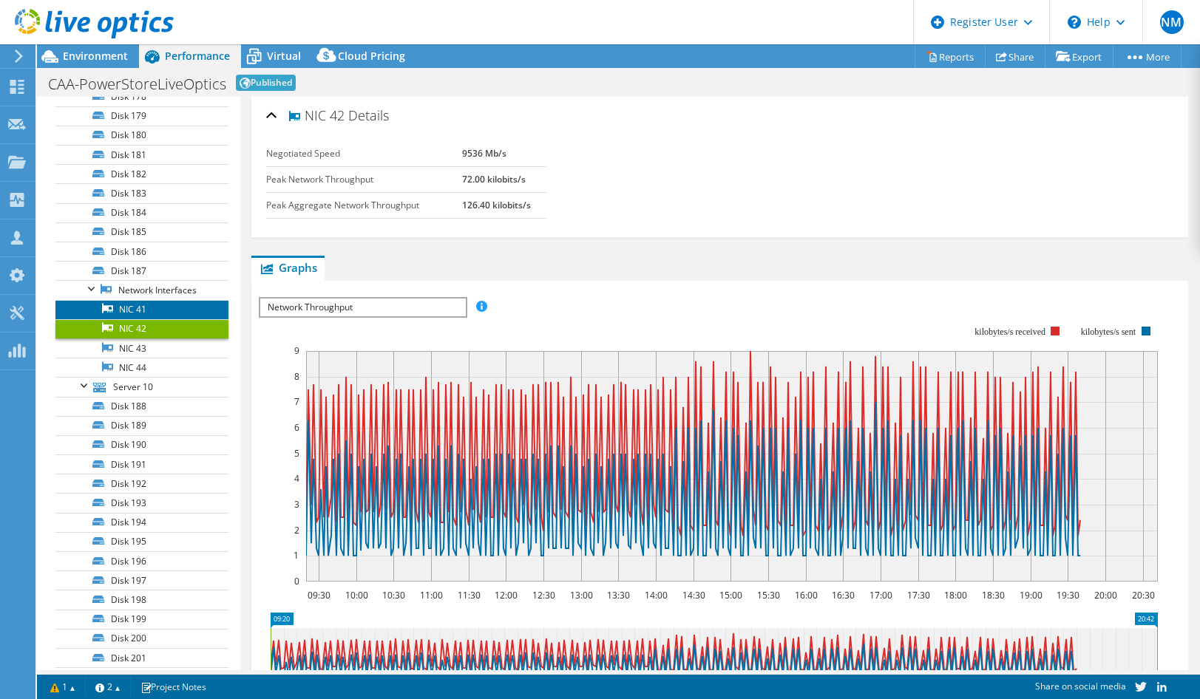
click at [144, 316] on link "NIC 41" at bounding box center [141, 309] width 173 height 19
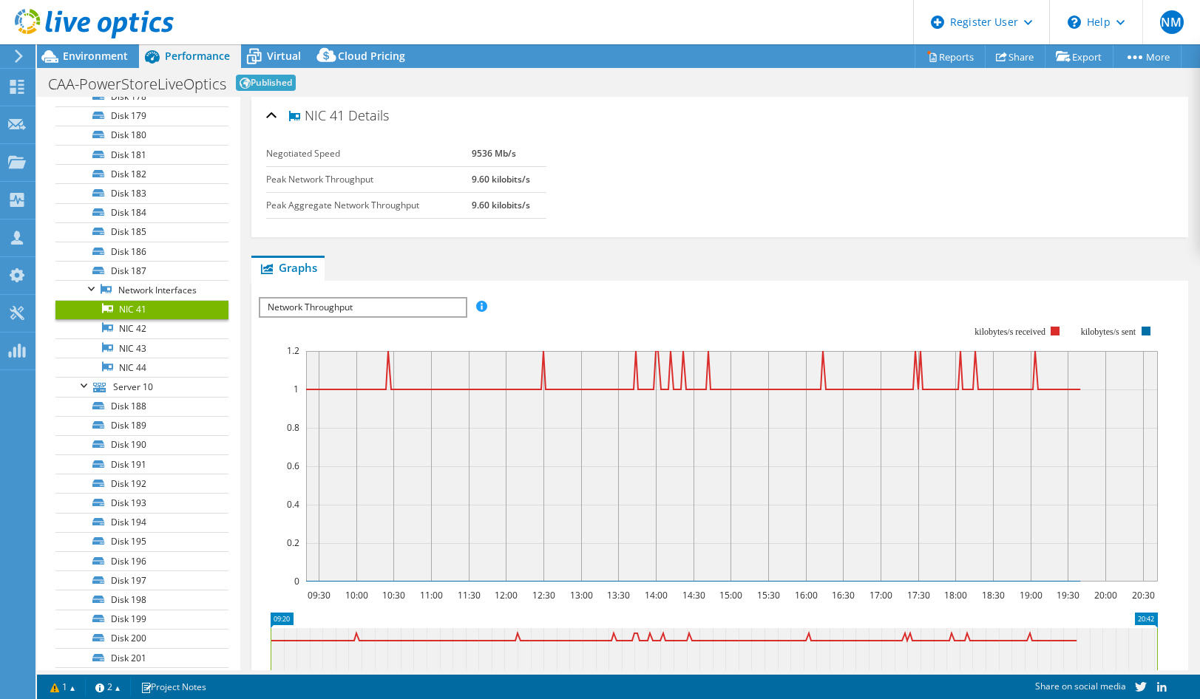
click at [627, 247] on div "NIC 41 Details Negotiated Speed 9536 Mb/s Peak Network Throughput 9.60 kilobits…" at bounding box center [719, 449] width 959 height 705
click at [622, 248] on div "NIC 41 Details Negotiated Speed 9536 Mb/s Peak Network Throughput 9.60 kilobits…" at bounding box center [719, 449] width 959 height 705
click at [620, 248] on div "NIC 41 Details Negotiated Speed 9536 Mb/s Peak Network Throughput 9.60 kilobits…" at bounding box center [719, 449] width 959 height 705
click at [615, 248] on div "NIC 41 Details Negotiated Speed 9536 Mb/s Peak Network Throughput 9.60 kilobits…" at bounding box center [719, 449] width 959 height 705
click at [611, 249] on div "NIC 41 Details Negotiated Speed 9536 Mb/s Peak Network Throughput 9.60 kilobits…" at bounding box center [719, 449] width 959 height 705
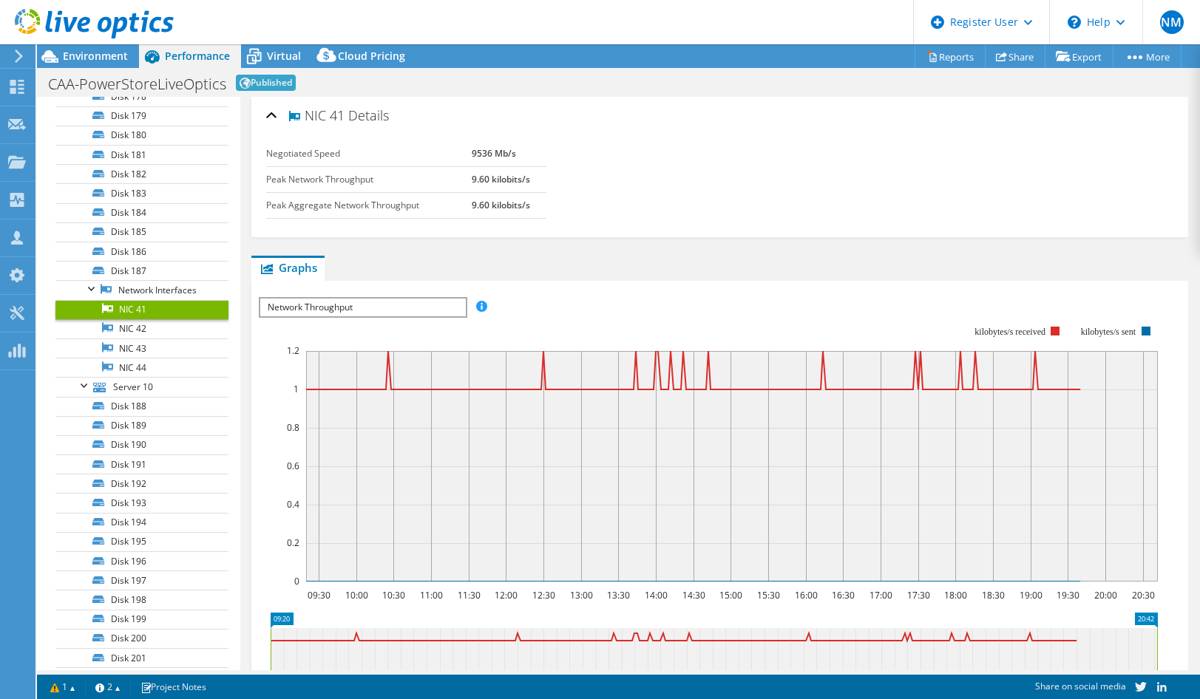
click at [608, 250] on div "NIC 41 Details Negotiated Speed 9536 Mb/s Peak Network Throughput 9.60 kilobits…" at bounding box center [719, 449] width 959 height 705
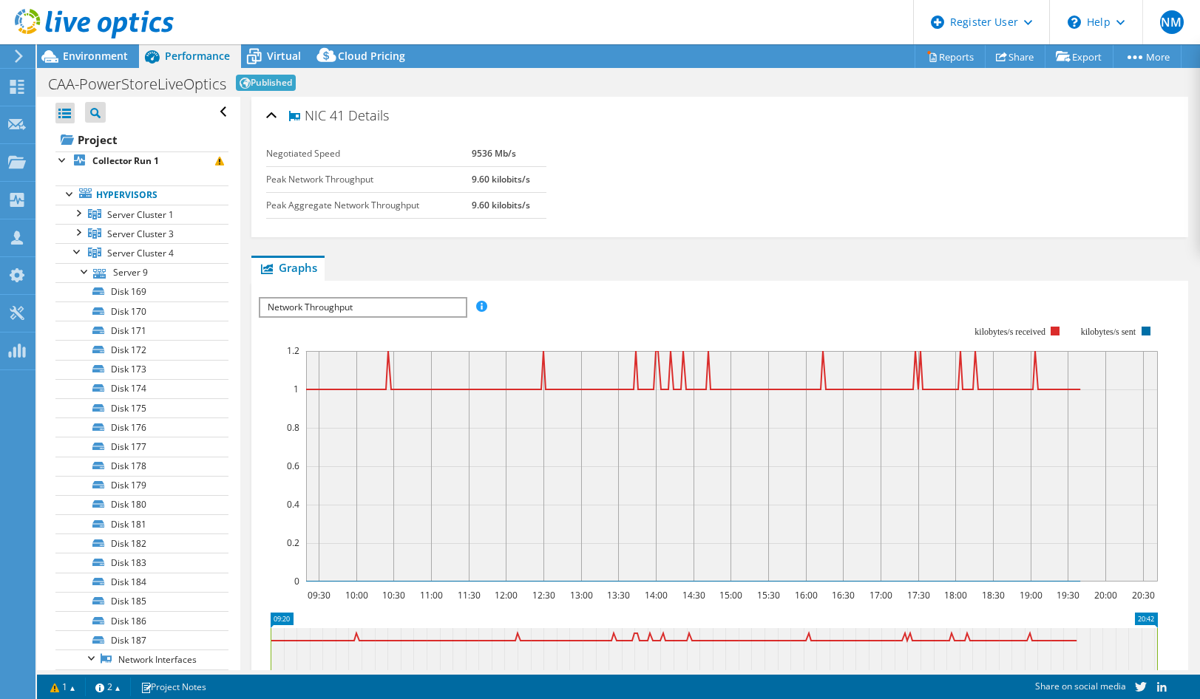
click at [849, 248] on div "NIC 41 Details Negotiated Speed 9536 Mb/s Peak Network Throughput 9.60 kilobits…" at bounding box center [719, 449] width 959 height 705
